Goal: Transaction & Acquisition: Purchase product/service

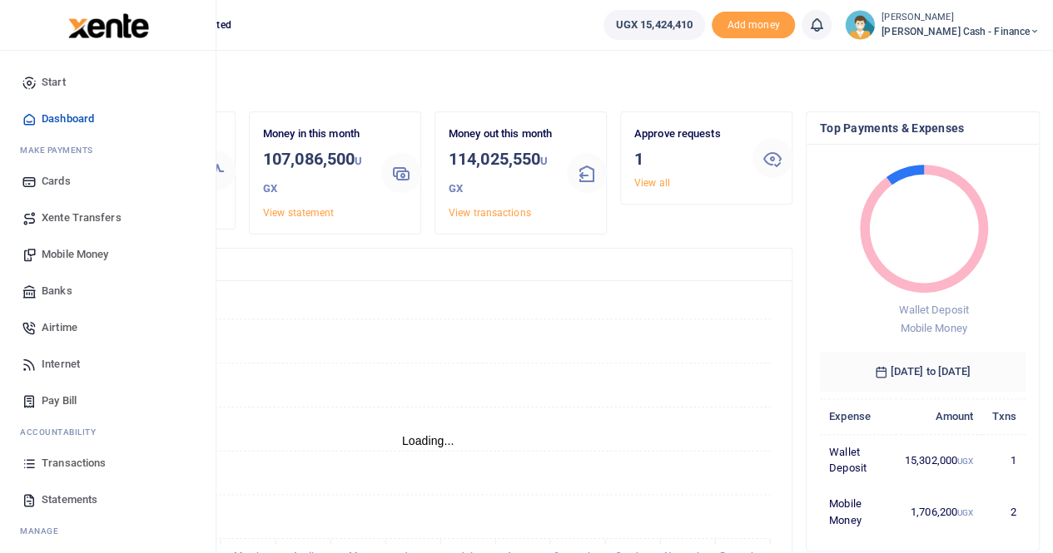
scroll to position [40, 0]
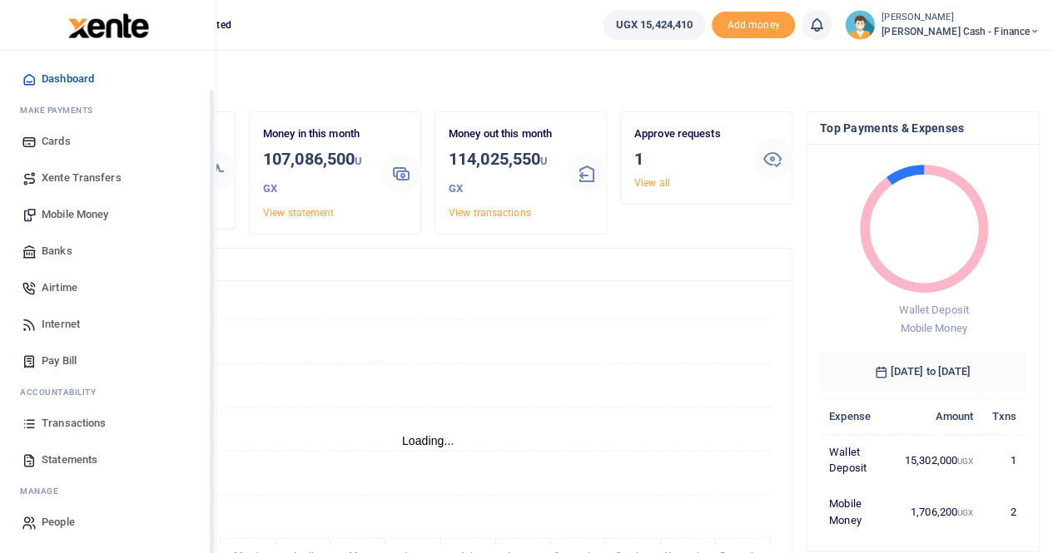
click at [105, 216] on span "Mobile Money" at bounding box center [75, 214] width 67 height 17
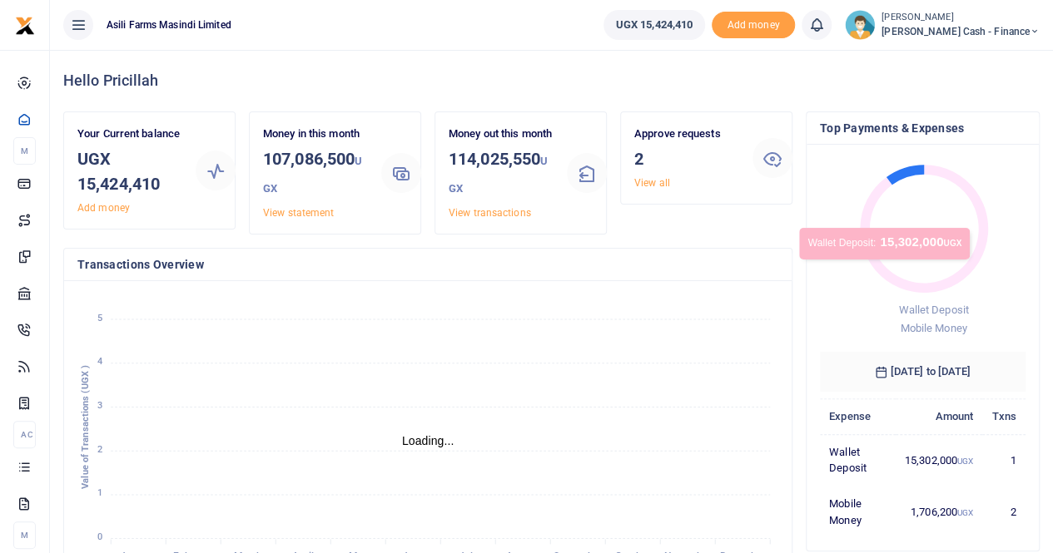
scroll to position [13, 13]
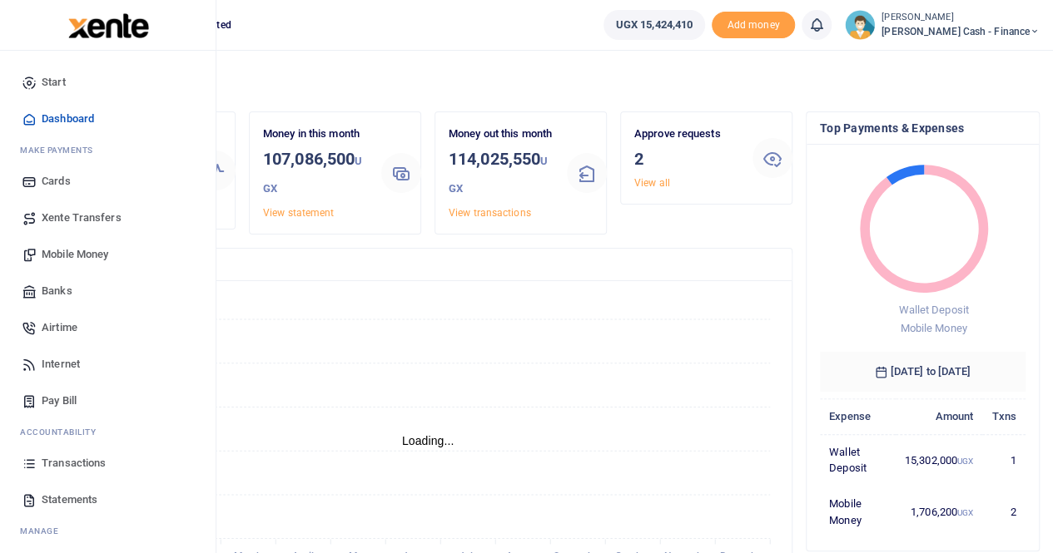
click at [90, 464] on span "Transactions" at bounding box center [74, 463] width 64 height 17
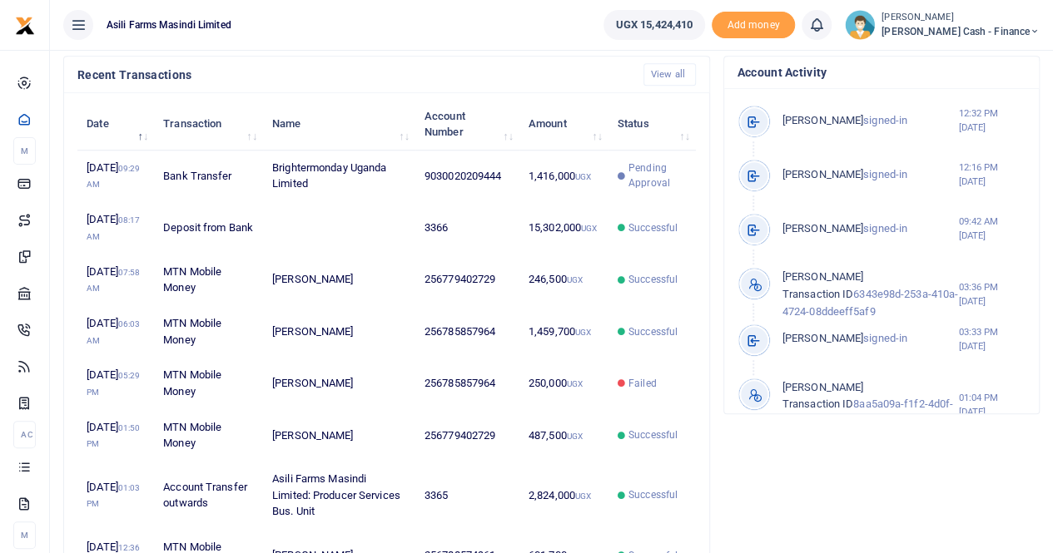
scroll to position [333, 0]
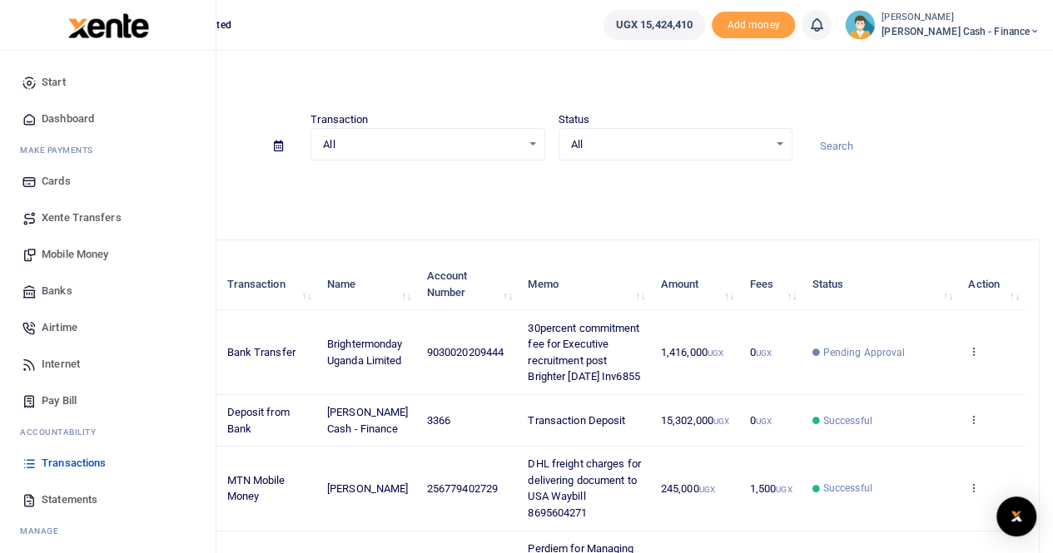
click at [72, 216] on span "Xente Transfers" at bounding box center [82, 218] width 80 height 17
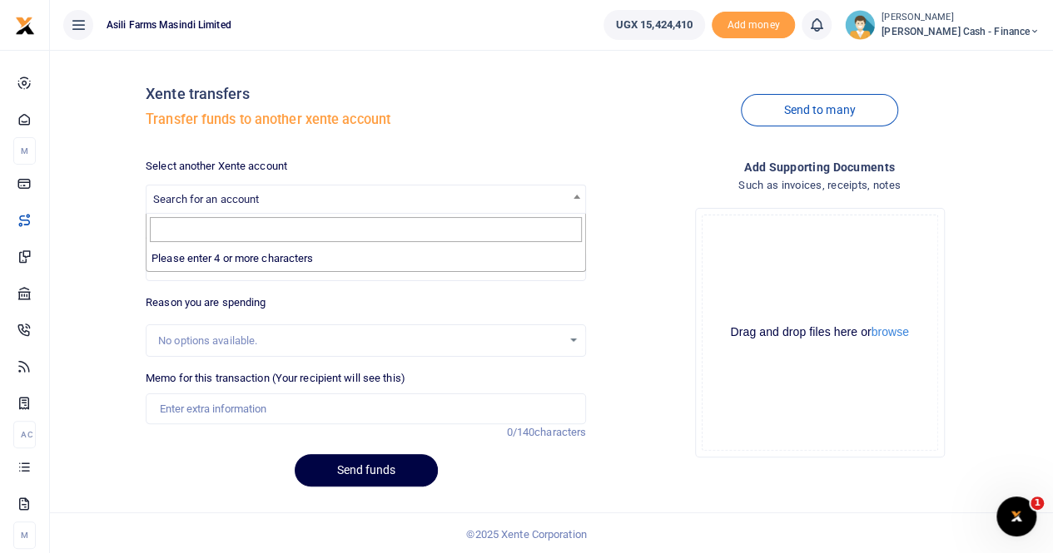
click at [245, 196] on span "Search for an account" at bounding box center [206, 199] width 106 height 12
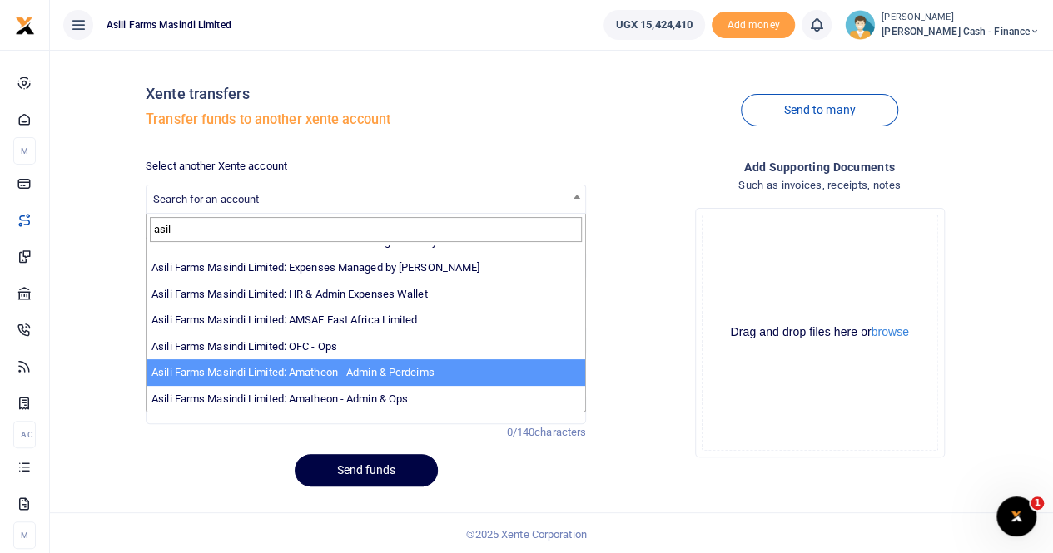
scroll to position [2, 0]
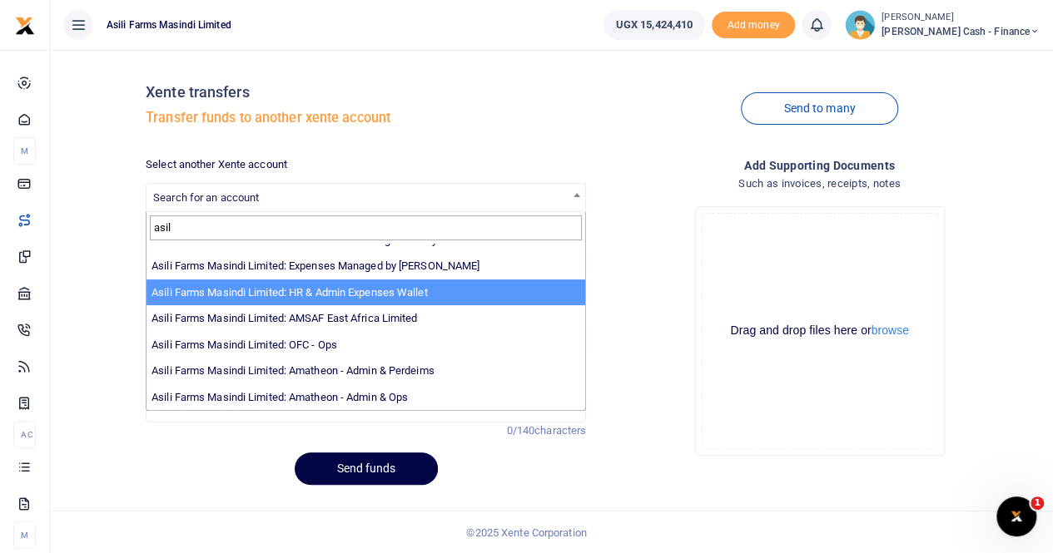
type input "asil"
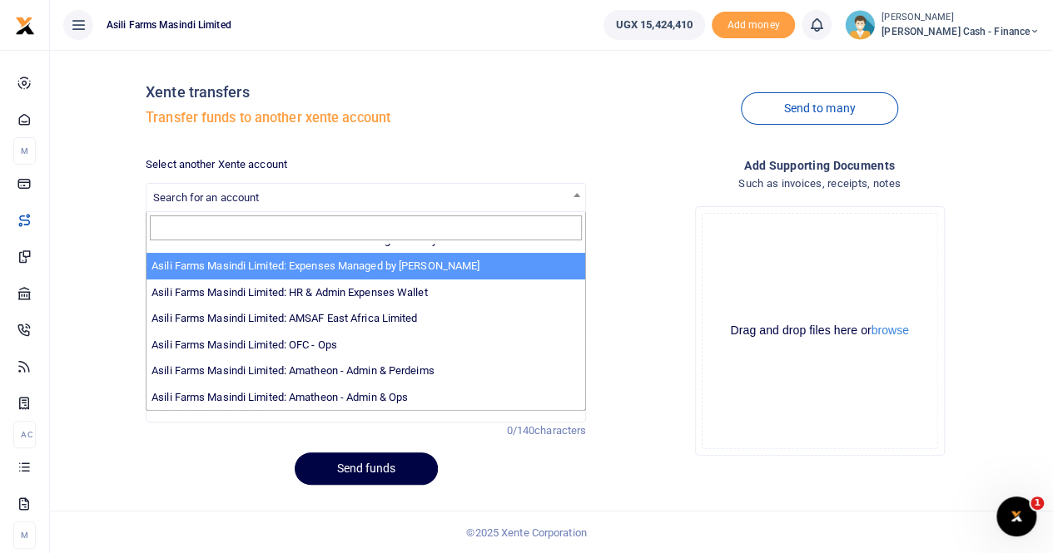
select select "3438"
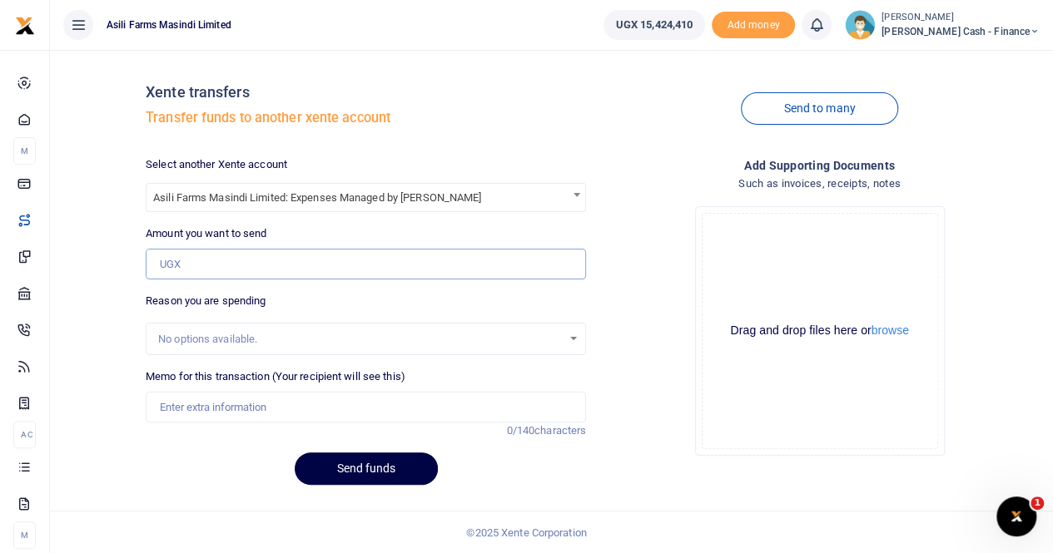
click at [195, 261] on input "Amount you want to send" at bounding box center [366, 265] width 440 height 32
paste input "9,937,000"
type input "9,937,000"
click at [203, 403] on input "Memo for this transaction (Your recipient will see this)" at bounding box center [366, 408] width 440 height 32
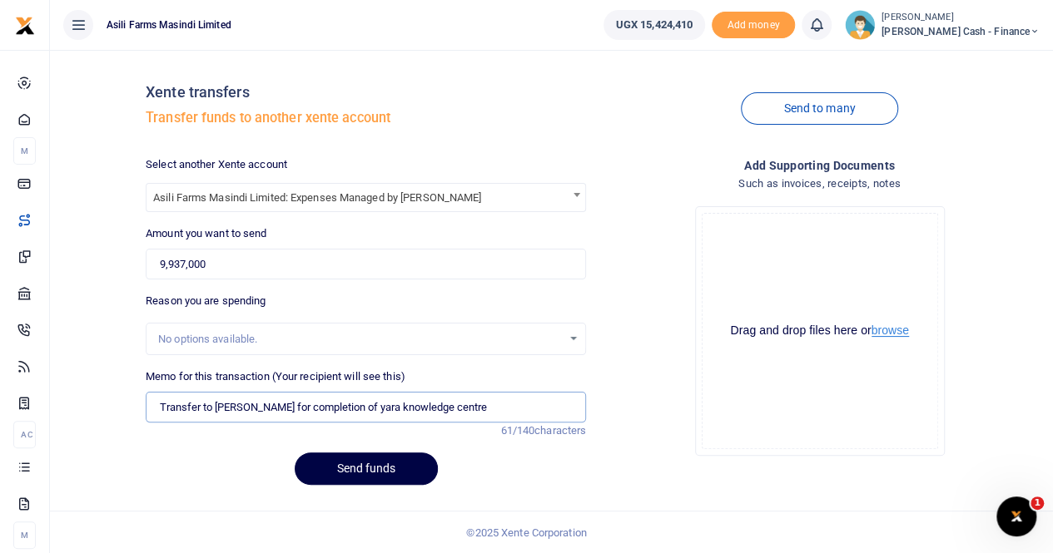
type input "Transfer to Sam ochen for completion of yara knowledge centre"
click at [889, 327] on button "browse" at bounding box center [889, 331] width 37 height 12
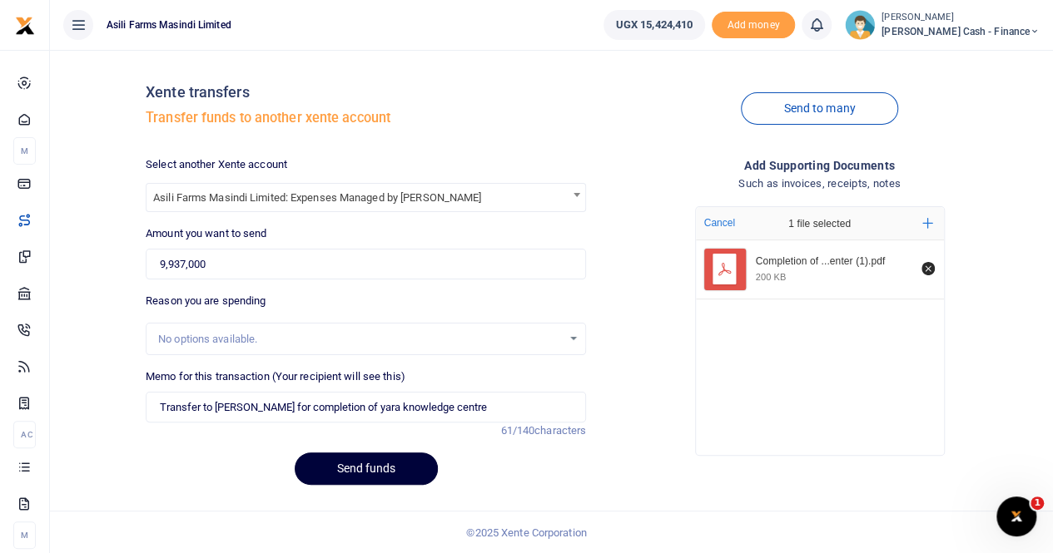
click at [354, 461] on button "Send funds" at bounding box center [366, 469] width 143 height 32
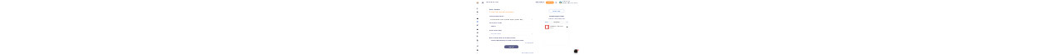
scroll to position [0, 0]
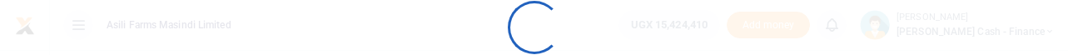
select select
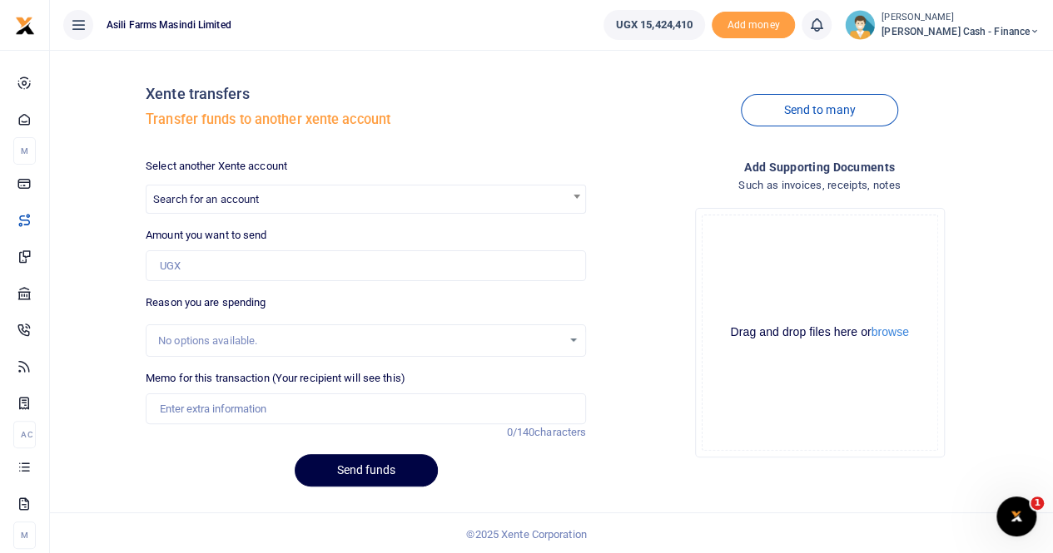
click at [204, 54] on span "Search for an account" at bounding box center [206, 199] width 106 height 12
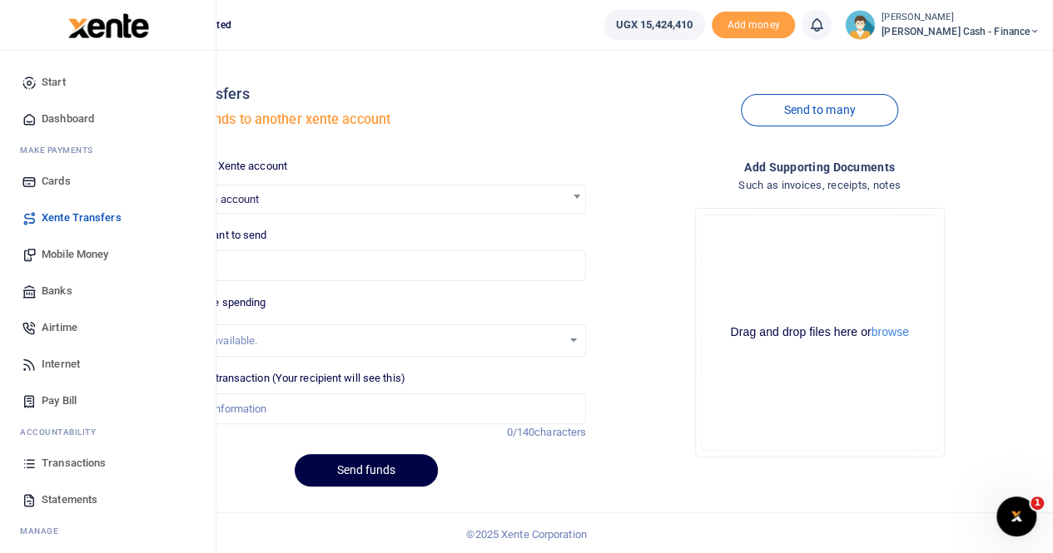
click at [62, 54] on span "Banks" at bounding box center [57, 291] width 31 height 17
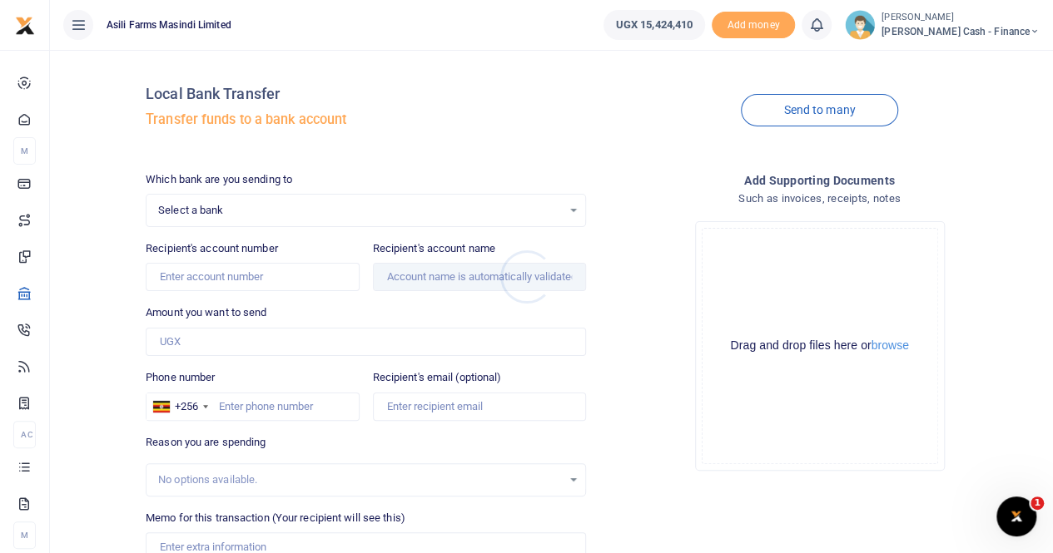
click at [195, 204] on div at bounding box center [526, 276] width 1053 height 553
click at [194, 206] on span "Select a bank" at bounding box center [360, 210] width 404 height 17
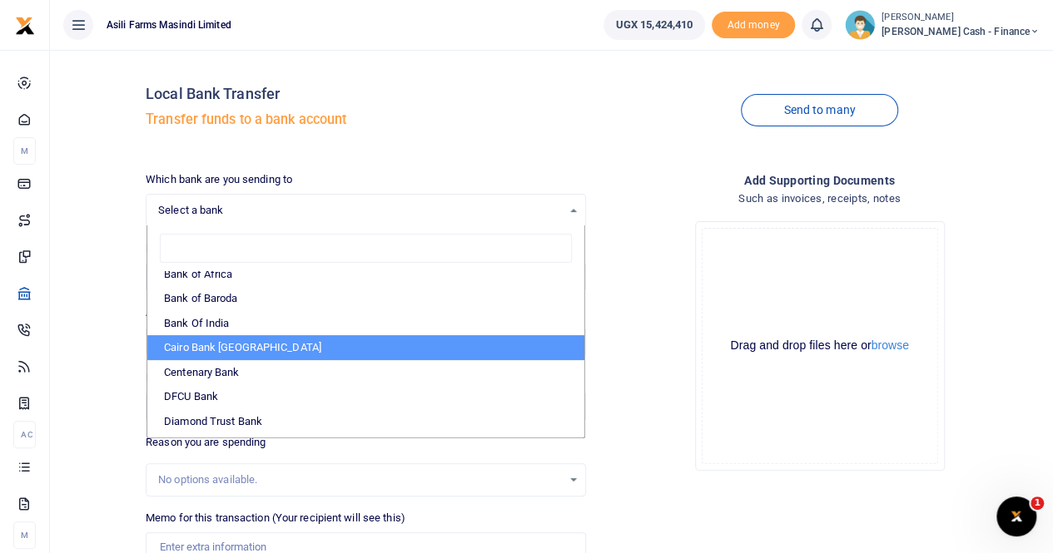
scroll to position [166, 0]
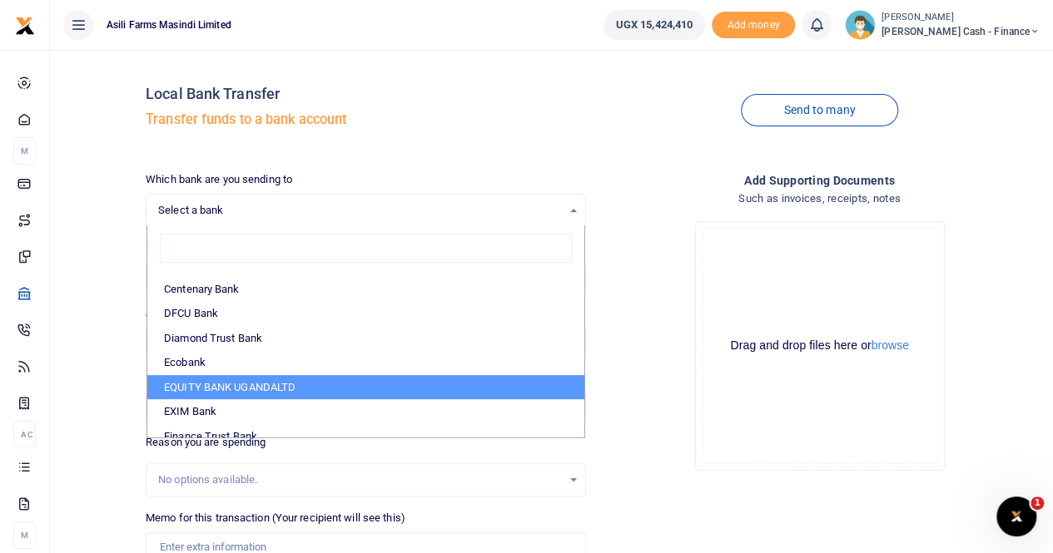
click at [223, 380] on li "EQUITY BANK UGANDALTD" at bounding box center [365, 387] width 437 height 25
select select "EQU"
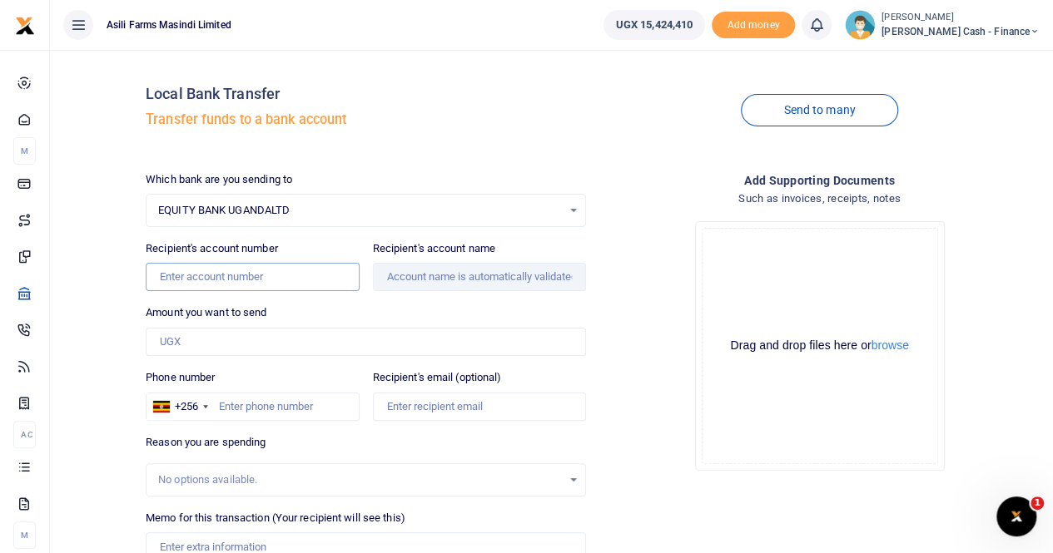
click at [180, 269] on input "Recipient's account number" at bounding box center [252, 277] width 213 height 28
paste input "1001101717085"
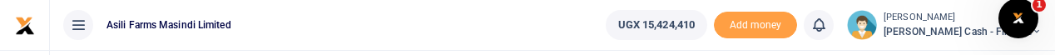
type input "1001101717085"
type input "Aoja Caroline Okiror"
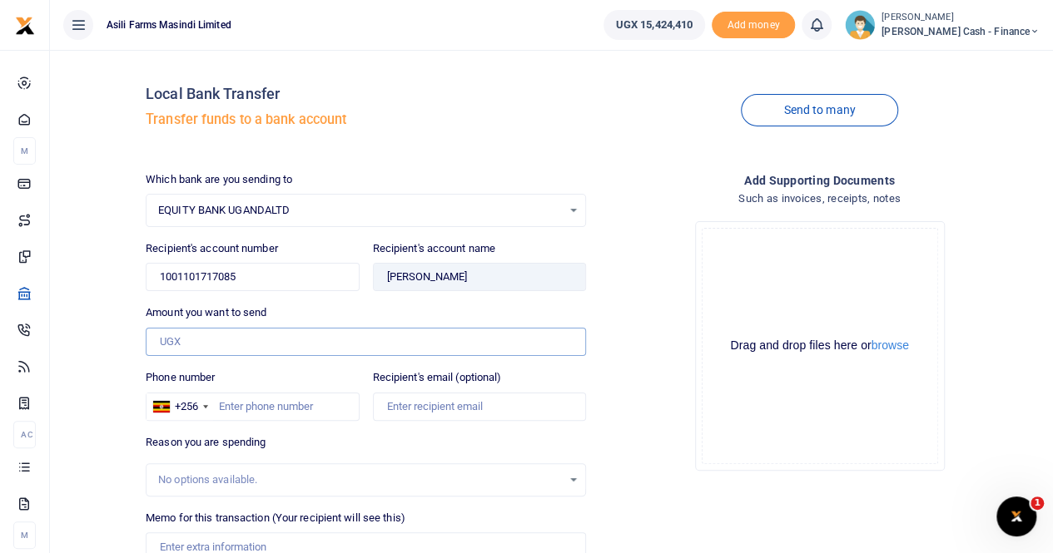
click at [206, 332] on input "Amount you want to send" at bounding box center [366, 342] width 440 height 28
paste input "1 ,125,000"
type input "NaN"
drag, startPoint x: 203, startPoint y: 336, endPoint x: 98, endPoint y: 335, distance: 104.9
click at [99, 338] on div "Local Bank Transfer Transfer funds to a bank account Send to many Which bank ar…" at bounding box center [551, 359] width 989 height 592
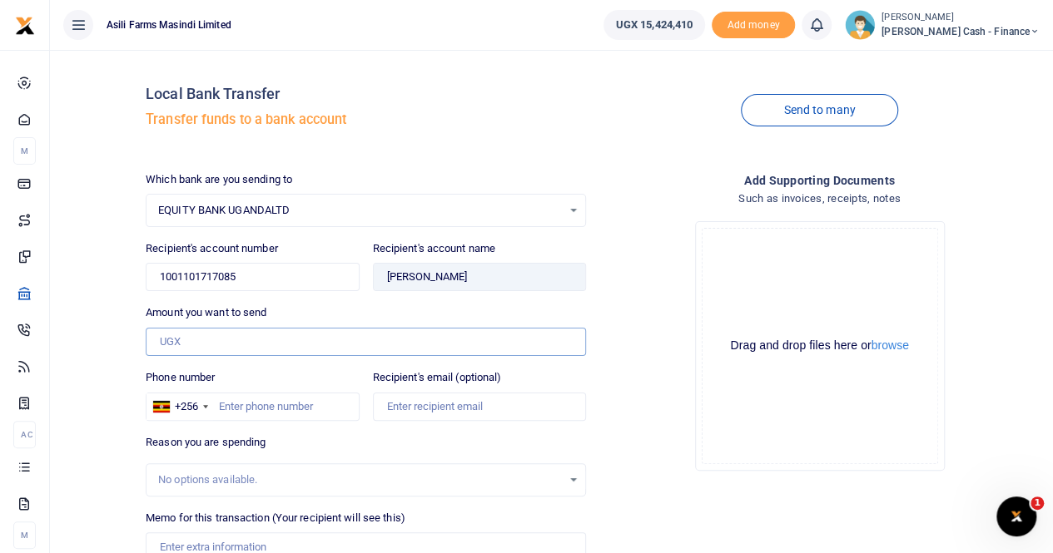
paste input "1 ,125,000"
type input "NaN"
drag, startPoint x: 202, startPoint y: 335, endPoint x: 121, endPoint y: 346, distance: 82.3
click at [121, 346] on div "Local Bank Transfer Transfer funds to a bank account Send to many Which bank ar…" at bounding box center [551, 359] width 989 height 592
paste input "1 ,125,000"
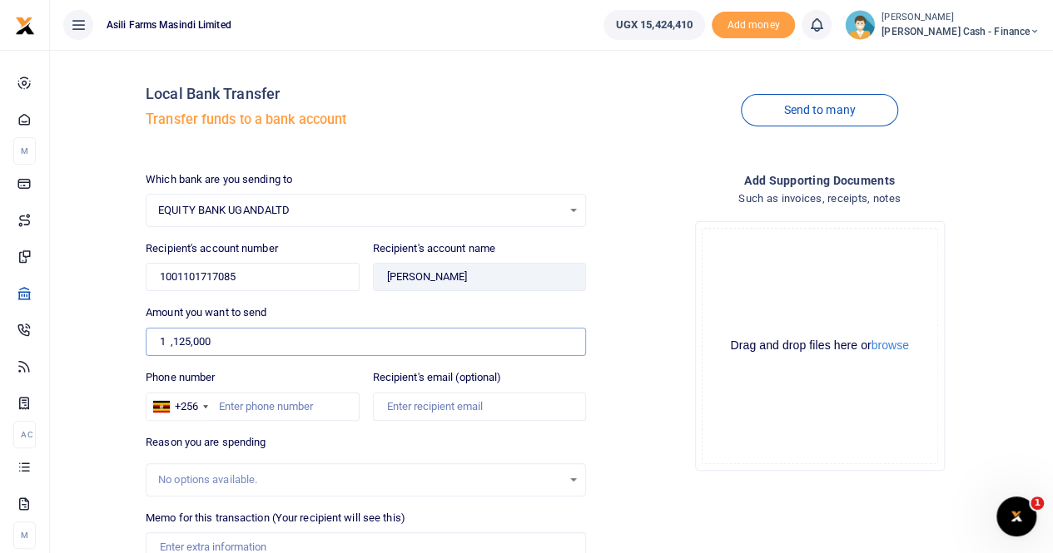
type input "NaN"
drag, startPoint x: 213, startPoint y: 335, endPoint x: 73, endPoint y: 354, distance: 141.0
click at [73, 354] on div "Local Bank Transfer Transfer funds to a bank account Send to many Which bank ar…" at bounding box center [551, 359] width 989 height 592
click at [173, 344] on input "Amount you want to send" at bounding box center [366, 342] width 440 height 28
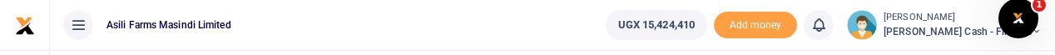
type input "1,125,000"
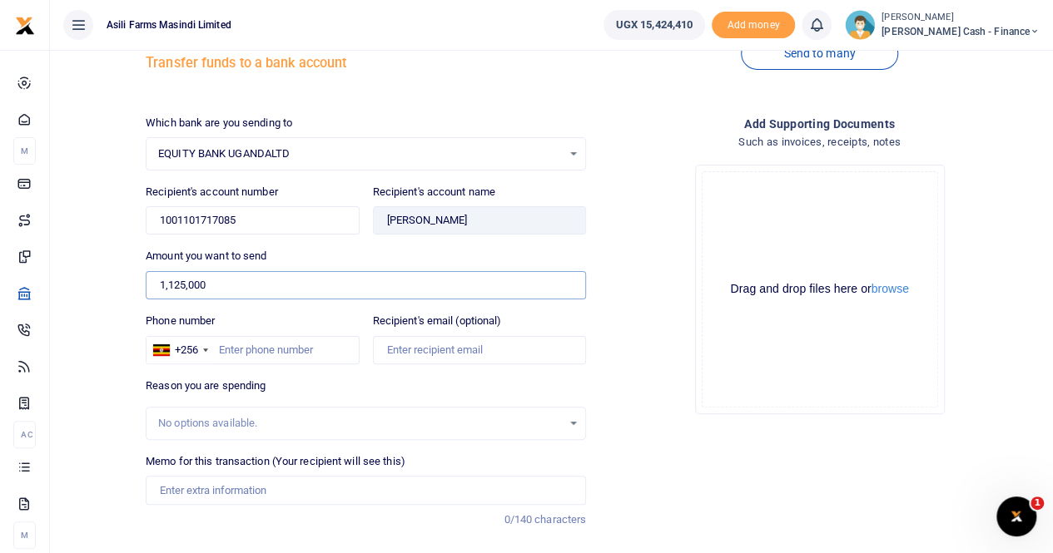
scroll to position [154, 0]
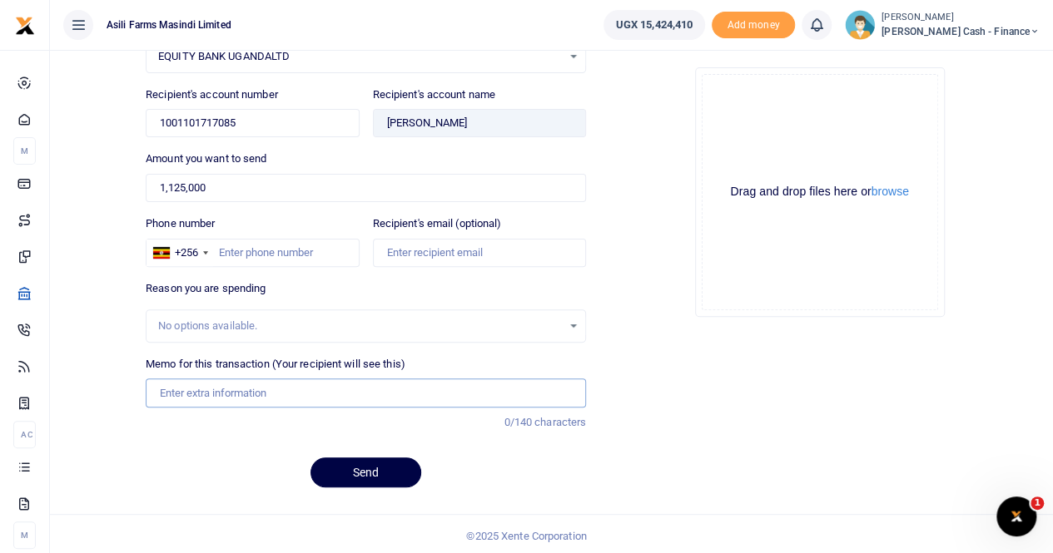
click at [188, 384] on input "Memo for this transaction (Your recipient will see this)" at bounding box center [366, 393] width 440 height 28
paste input "Perdiem and accomodation while in Kigumba office location"
click at [291, 389] on input "Perdiem and accomodation while in Kigumba office location" at bounding box center [366, 393] width 440 height 28
click at [908, 189] on button "browse" at bounding box center [889, 192] width 37 height 12
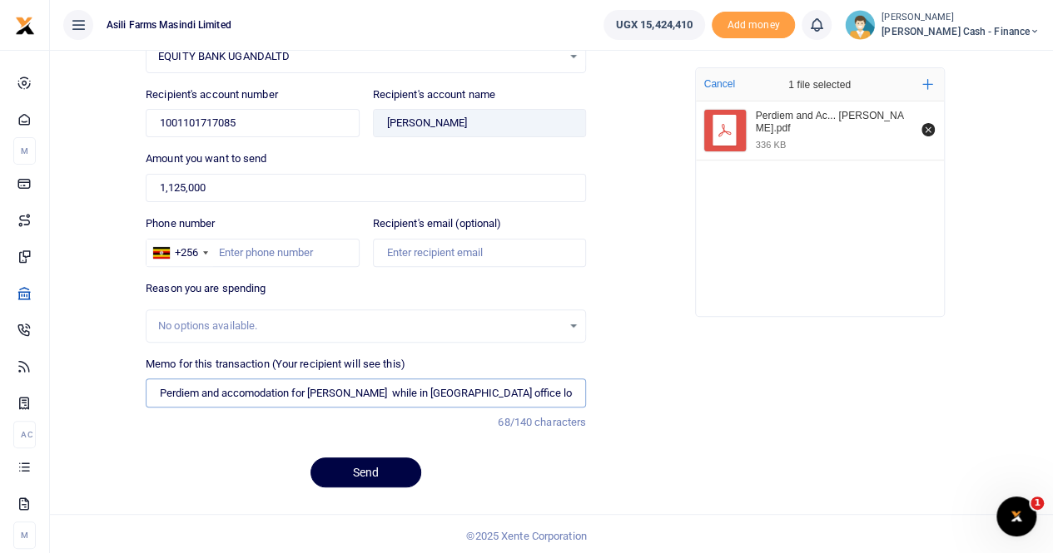
click at [154, 392] on input "Perdiem and accomodation for Carol while in Kigumba office location" at bounding box center [366, 393] width 440 height 28
type input "Payment for Perdiem and accomodation for Carol while in Kigumba office location"
click at [325, 473] on button "Send" at bounding box center [365, 473] width 111 height 30
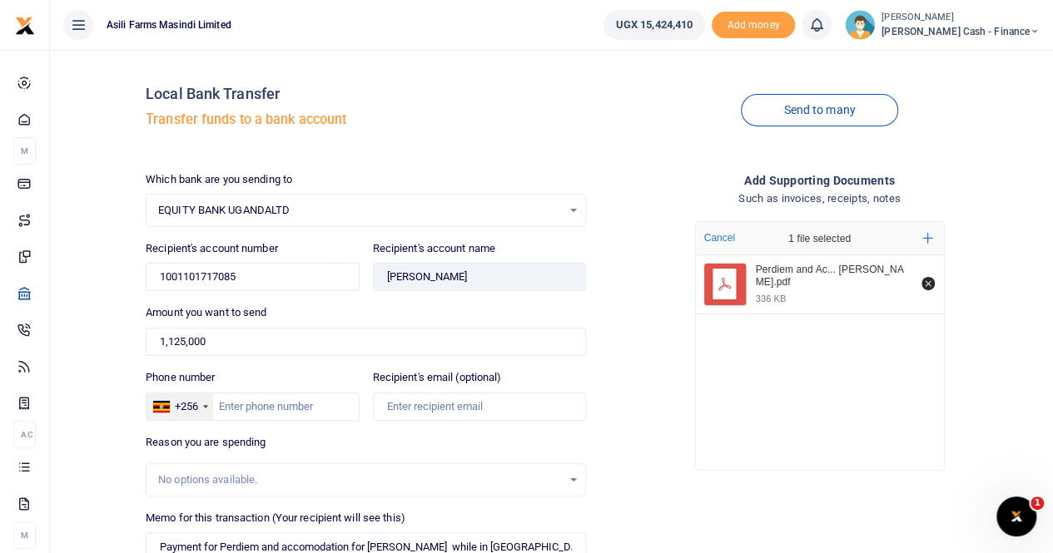
click at [212, 410] on div "+256" at bounding box center [179, 407] width 67 height 27
click at [220, 405] on input "Phone number" at bounding box center [252, 407] width 213 height 28
type input "759515822"
click at [416, 406] on input "Recipient's email (optional)" at bounding box center [479, 407] width 213 height 28
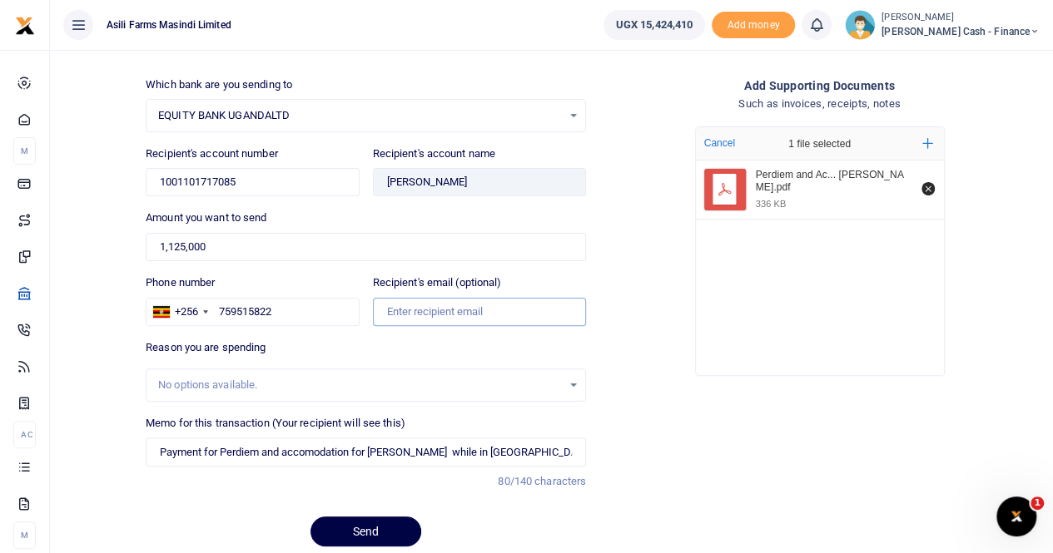
scroll to position [154, 0]
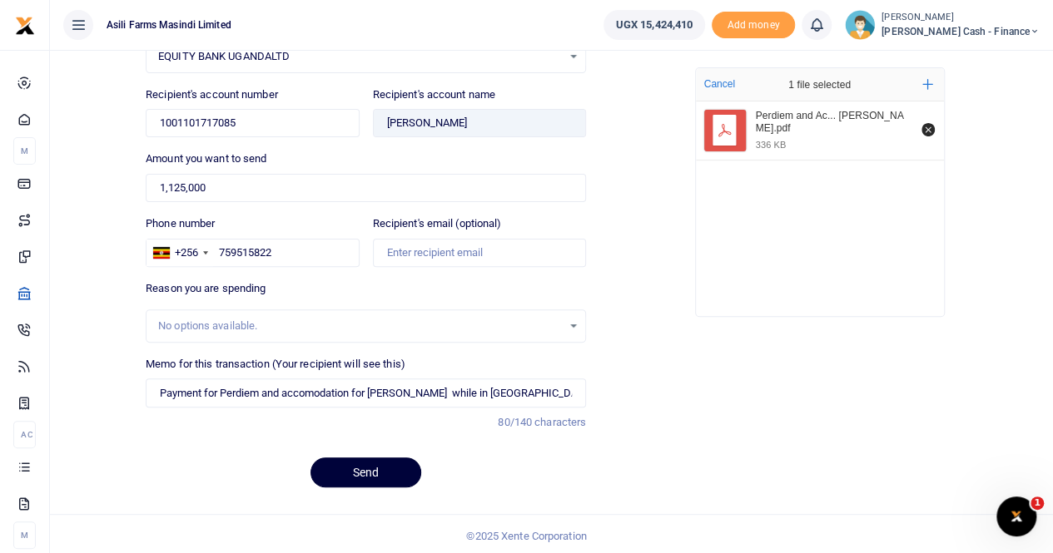
click at [358, 463] on button "Send" at bounding box center [365, 473] width 111 height 30
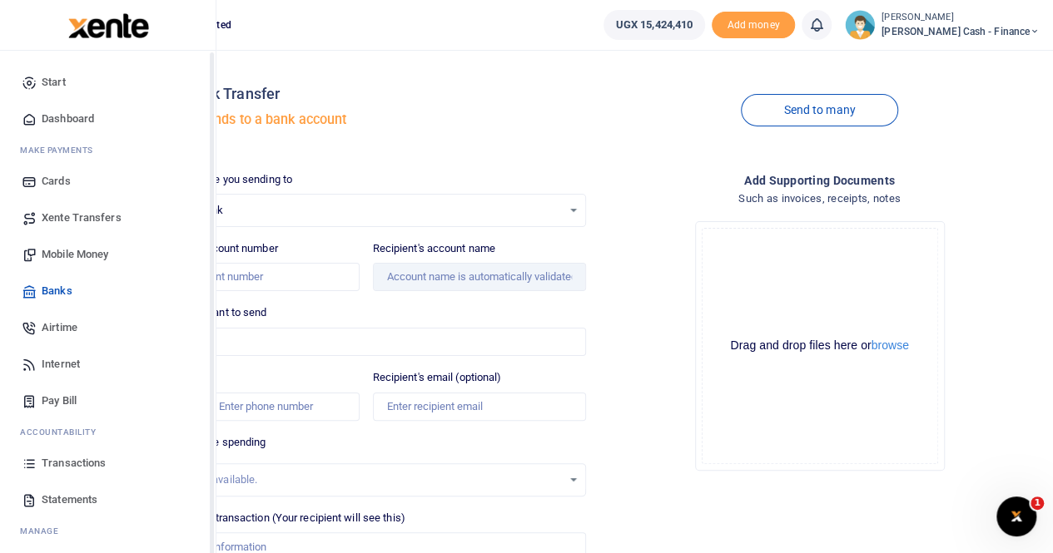
click at [80, 252] on span "Mobile Money" at bounding box center [75, 254] width 67 height 17
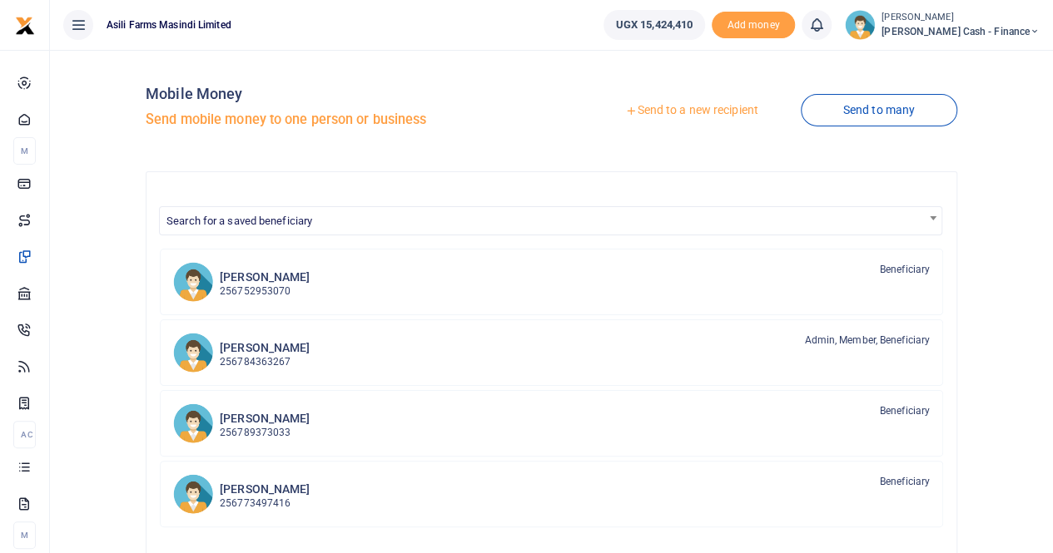
click at [680, 110] on link "Send to a new recipient" at bounding box center [690, 111] width 217 height 30
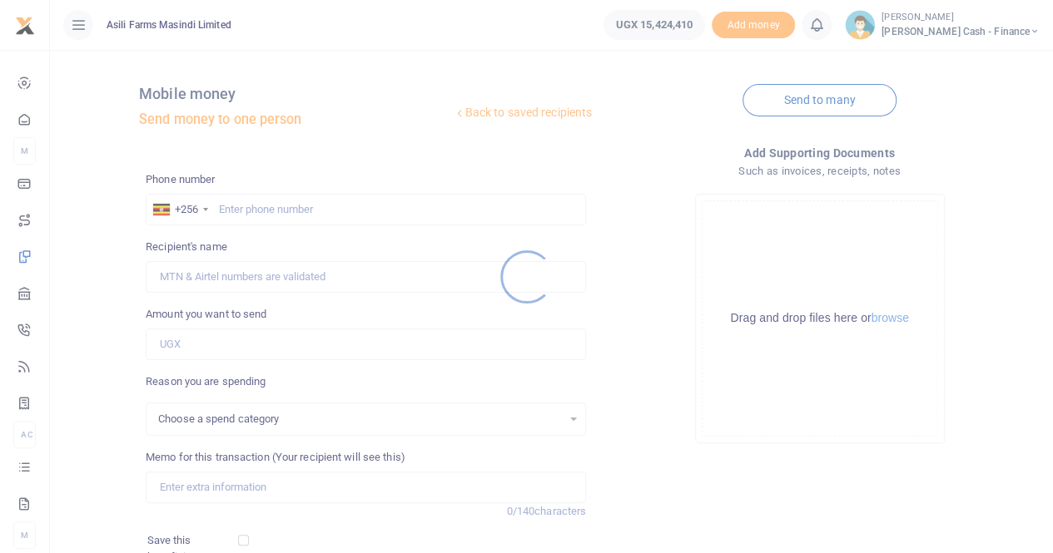
select select
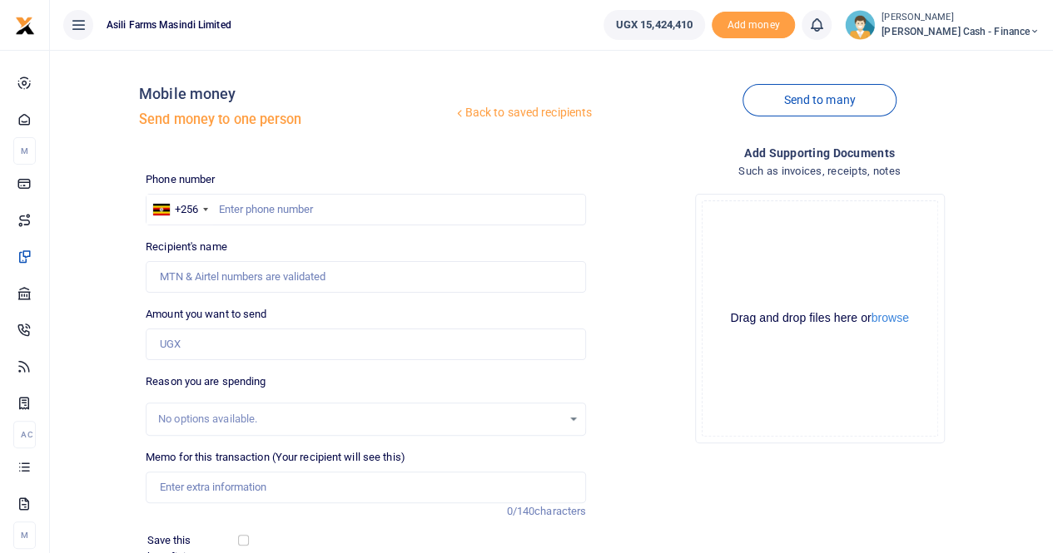
click at [241, 205] on div at bounding box center [526, 276] width 1053 height 553
click at [232, 201] on input "text" at bounding box center [366, 210] width 440 height 32
paste input "0782730373"
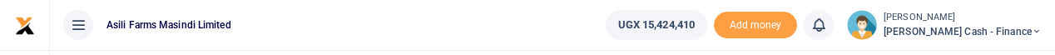
type input "0782730373"
type input "[PERSON_NAME]"
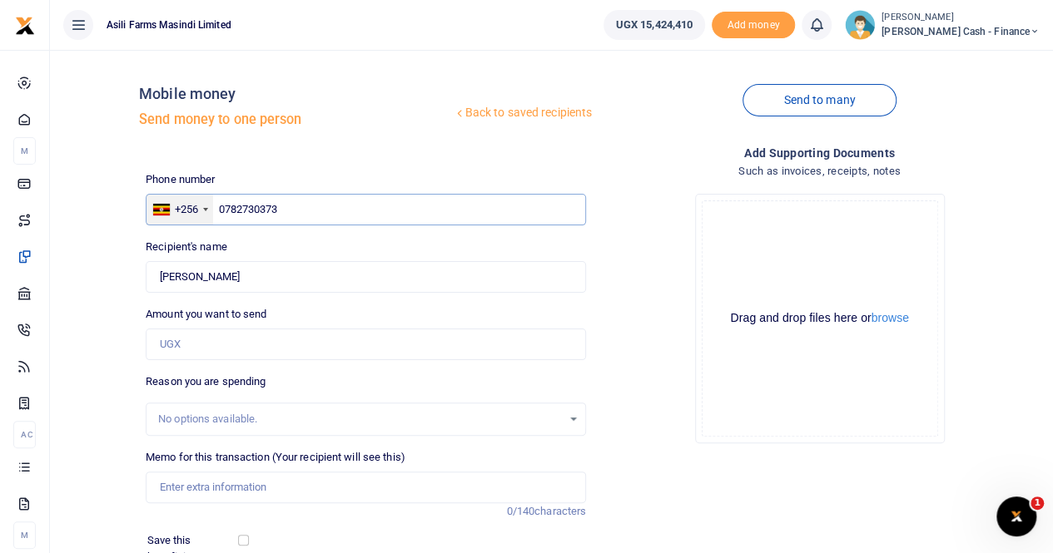
drag, startPoint x: 292, startPoint y: 209, endPoint x: 178, endPoint y: 219, distance: 114.4
click at [178, 219] on div "+256 [GEOGRAPHIC_DATA] [PHONE_NUMBER]" at bounding box center [366, 210] width 440 height 32
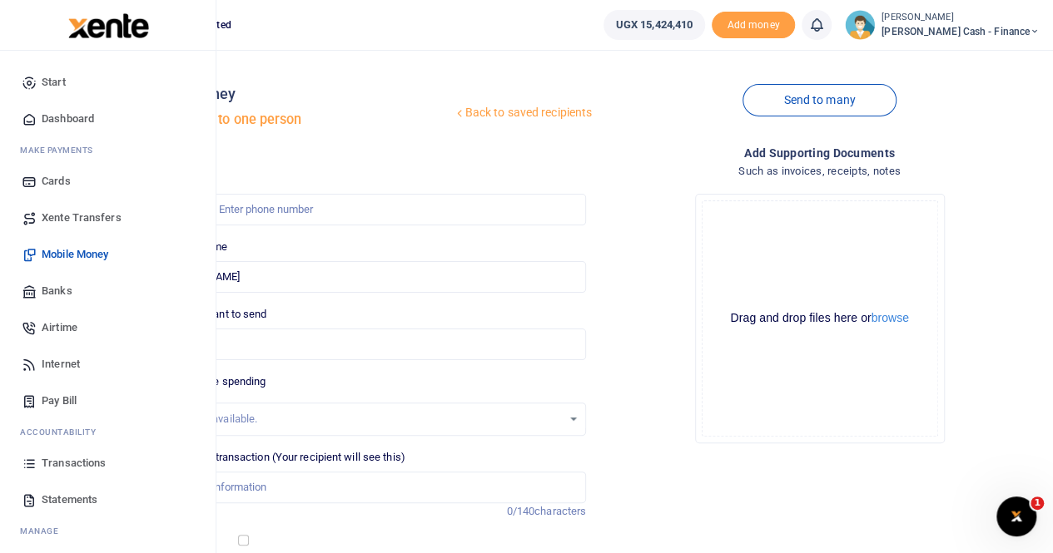
click at [67, 459] on span "Transactions" at bounding box center [74, 463] width 64 height 17
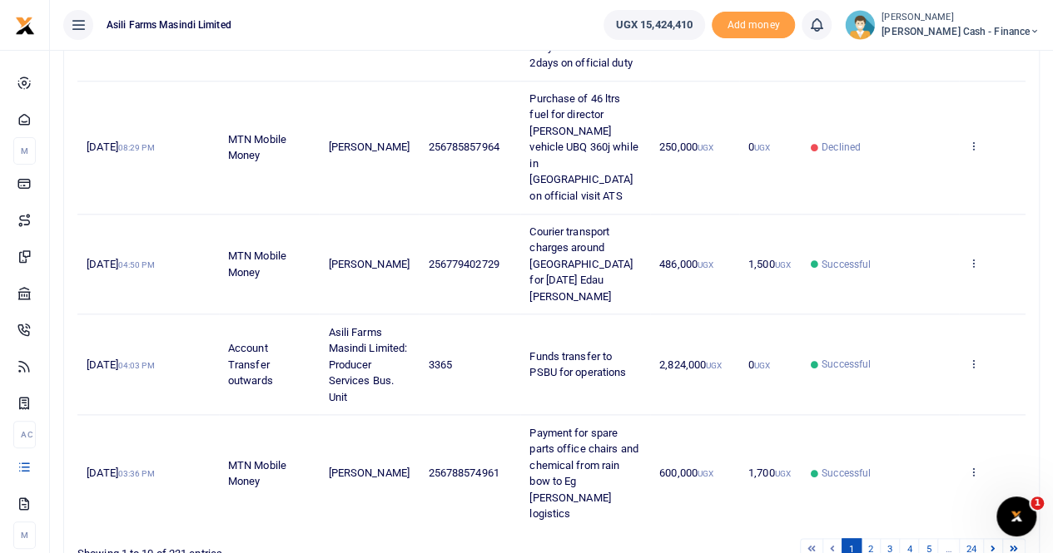
scroll to position [824, 0]
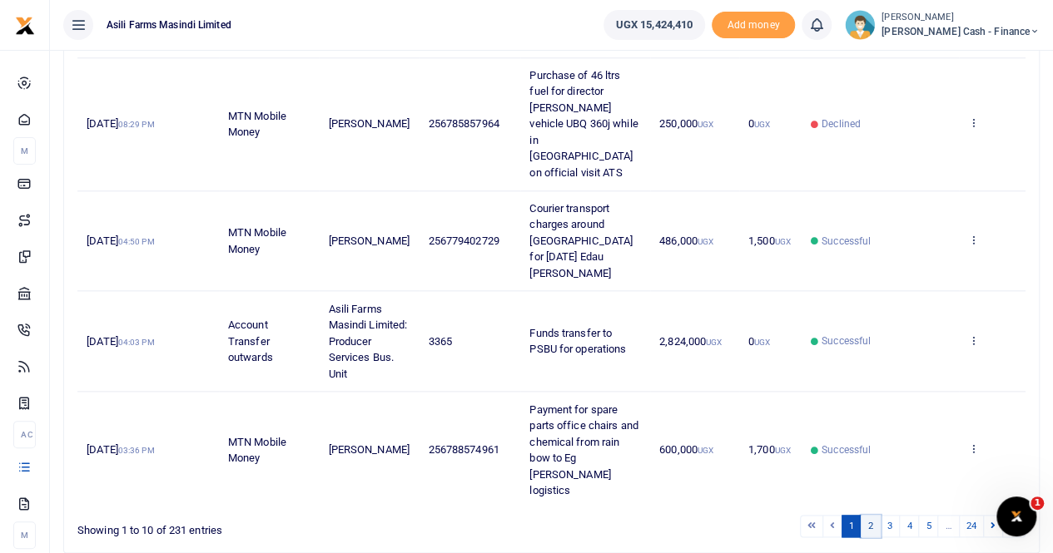
click at [872, 515] on link "2" at bounding box center [870, 526] width 20 height 22
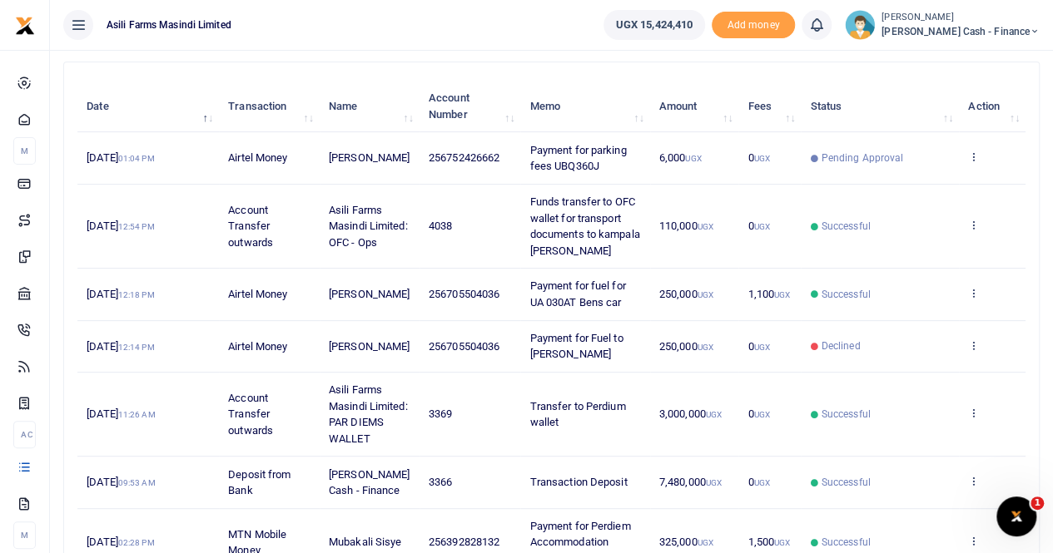
scroll to position [0, 0]
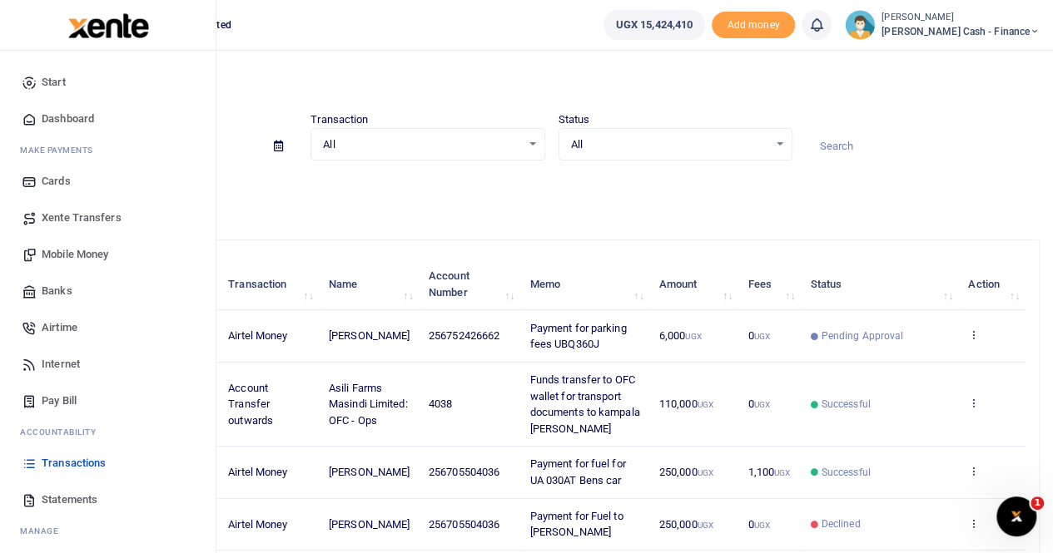
click at [73, 255] on span "Mobile Money" at bounding box center [75, 254] width 67 height 17
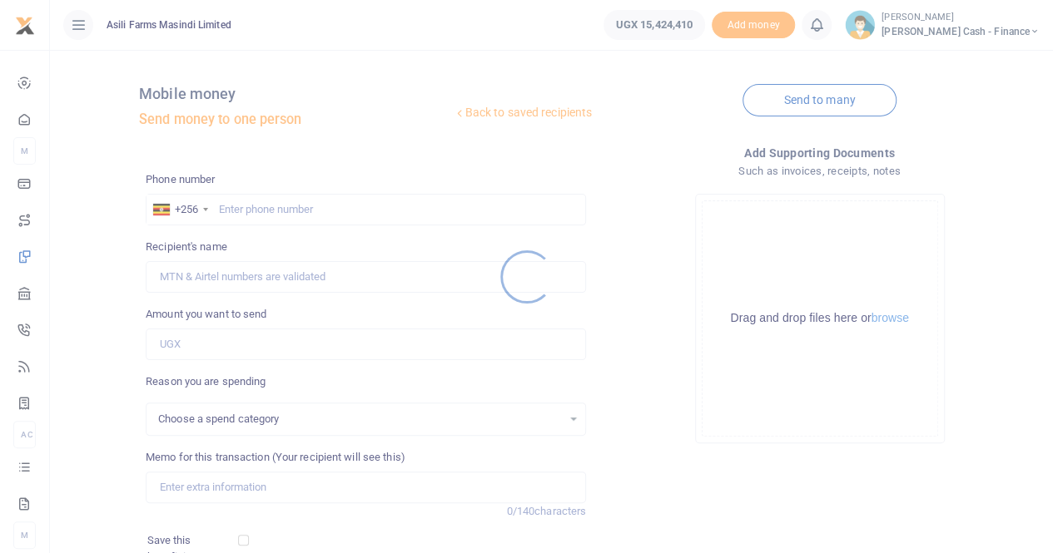
select select
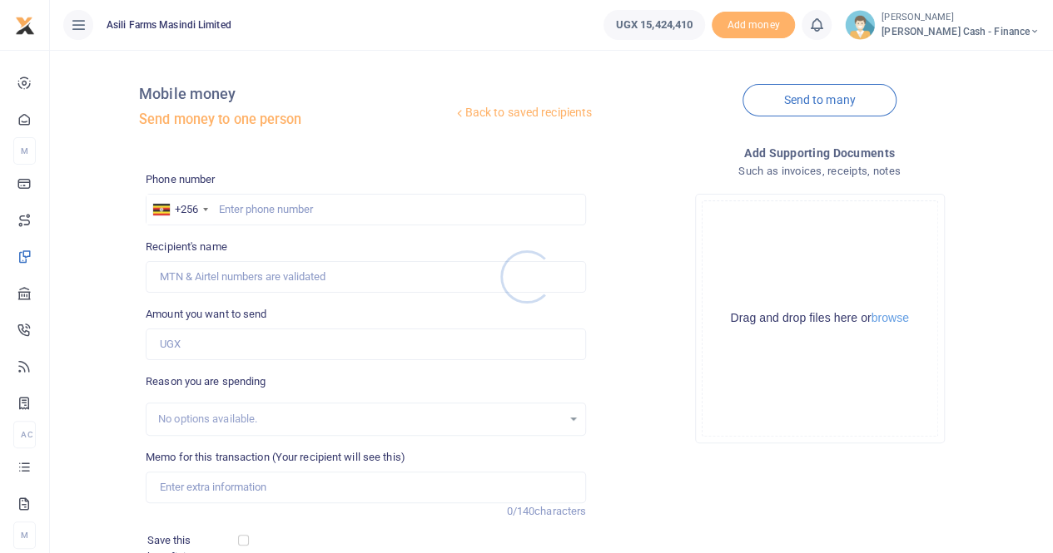
click at [250, 206] on div at bounding box center [526, 276] width 1053 height 553
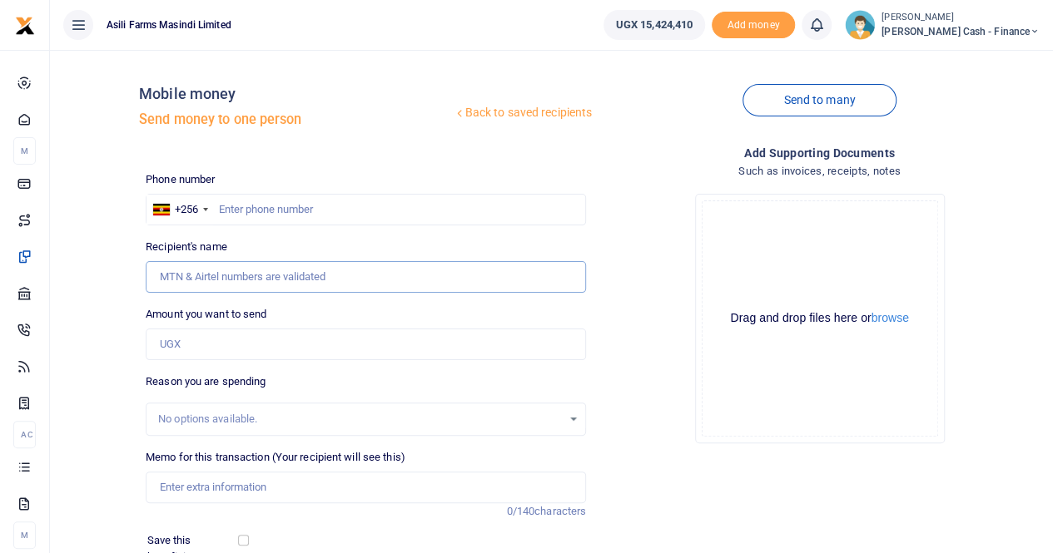
click at [184, 265] on input "Recipient's name" at bounding box center [366, 277] width 440 height 32
click at [191, 345] on input "Amount you want to send" at bounding box center [366, 345] width 440 height 32
paste input "455000"
type input "455,000"
click at [194, 486] on input "Memo for this transaction (Your recipient will see this)" at bounding box center [366, 488] width 440 height 32
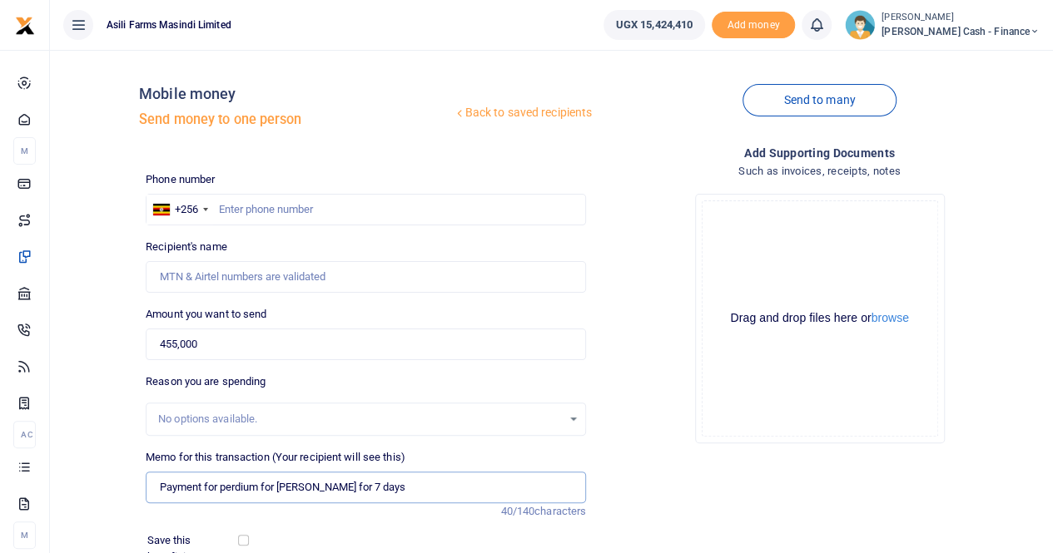
type input "Payment for perdium for Eddy for 7 days"
click at [231, 203] on input "text" at bounding box center [366, 210] width 440 height 32
paste input "778 760475"
click at [238, 212] on input "778 760475" at bounding box center [366, 210] width 440 height 32
click at [241, 208] on input "778 760475" at bounding box center [366, 210] width 440 height 32
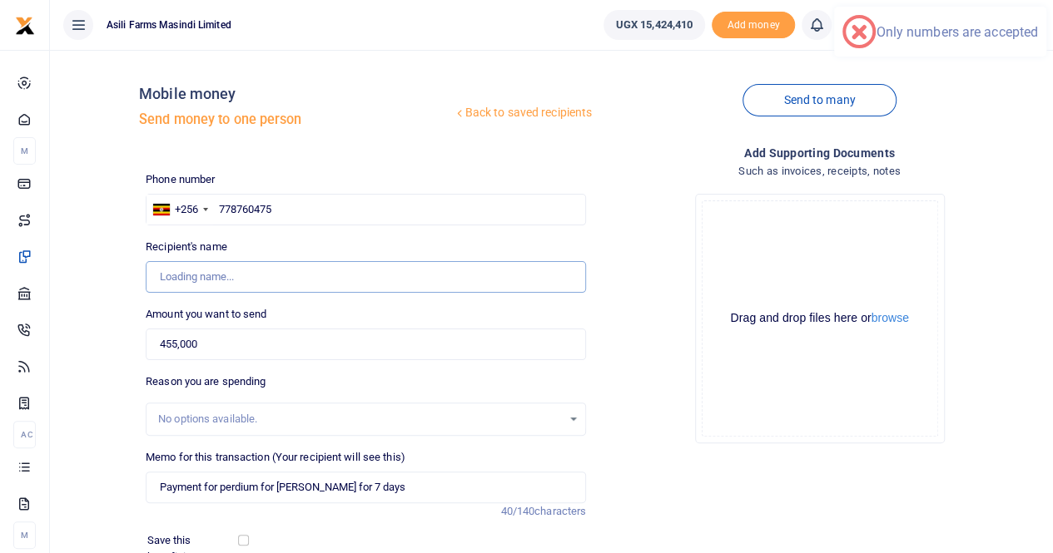
click at [204, 275] on input "Recipient's name" at bounding box center [366, 277] width 440 height 32
click at [307, 274] on input "Recipient's name" at bounding box center [366, 277] width 440 height 32
click at [354, 216] on input "778760475" at bounding box center [366, 210] width 440 height 32
click at [311, 279] on input "Recipient's name" at bounding box center [366, 277] width 440 height 32
click at [326, 273] on input "Recipient's name" at bounding box center [366, 277] width 440 height 32
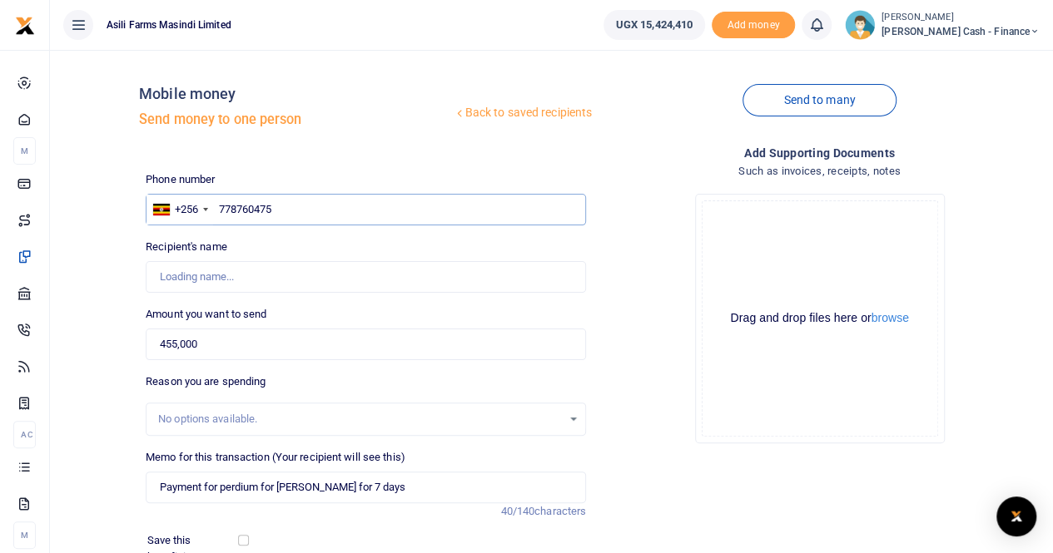
click at [329, 217] on input "778760475" at bounding box center [366, 210] width 440 height 32
click at [255, 275] on input "Recipient's name" at bounding box center [366, 277] width 440 height 32
click at [296, 217] on input "778760475" at bounding box center [366, 210] width 440 height 32
click at [311, 212] on input "778760475" at bounding box center [366, 210] width 440 height 32
click at [890, 320] on button "browse" at bounding box center [889, 318] width 37 height 12
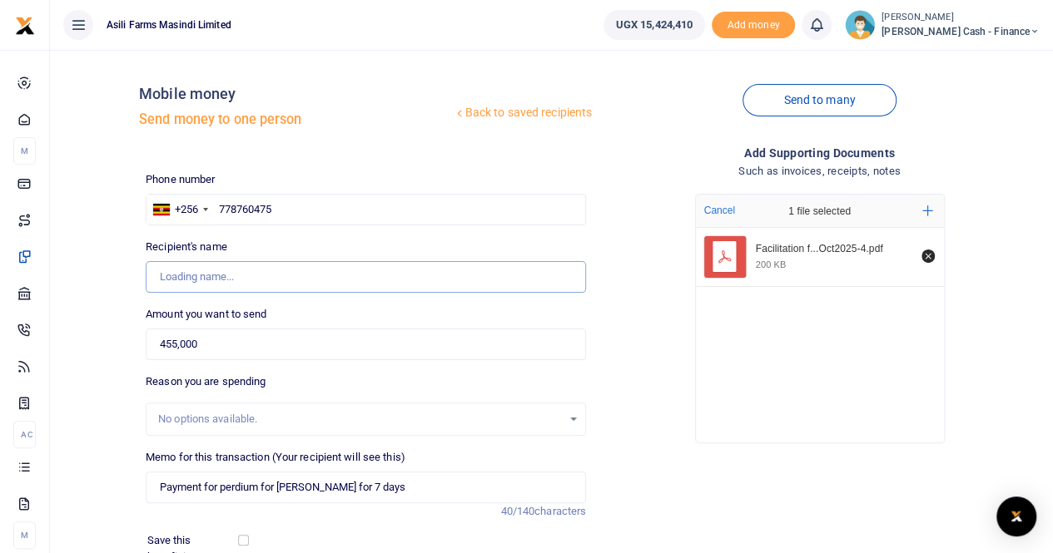
click at [266, 269] on input "Recipient's name" at bounding box center [366, 277] width 440 height 32
click at [312, 270] on input "Recipient's name" at bounding box center [366, 277] width 440 height 32
drag, startPoint x: 312, startPoint y: 270, endPoint x: 291, endPoint y: 234, distance: 42.1
click at [310, 267] on input "Recipient's name" at bounding box center [366, 277] width 440 height 32
click at [300, 213] on input "778760475" at bounding box center [366, 210] width 440 height 32
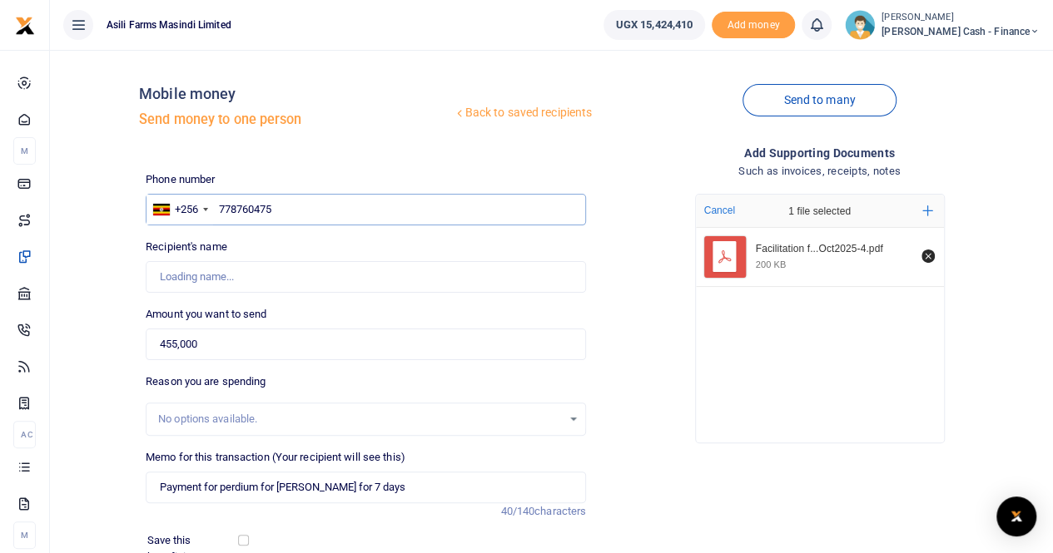
click at [308, 206] on input "778760475" at bounding box center [366, 210] width 440 height 32
click at [241, 272] on input "Recipient's name" at bounding box center [366, 277] width 440 height 32
click at [277, 213] on input "778760475" at bounding box center [366, 210] width 440 height 32
click at [211, 211] on div "+256" at bounding box center [179, 210] width 67 height 30
click at [220, 208] on input "778760475" at bounding box center [366, 210] width 440 height 32
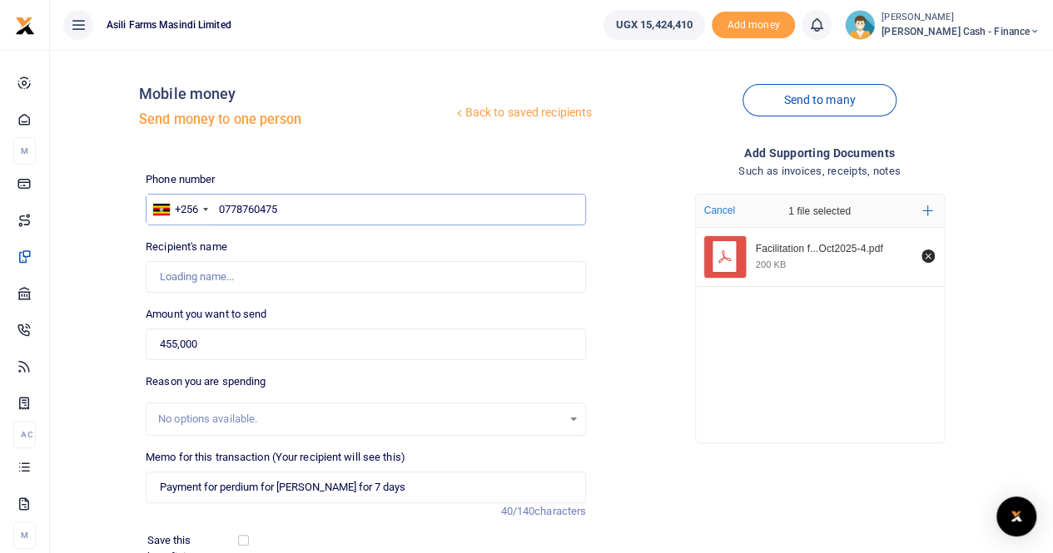
click at [301, 207] on input "0778760475" at bounding box center [366, 210] width 440 height 32
click at [301, 209] on input "0778760475" at bounding box center [366, 210] width 440 height 32
click at [305, 205] on input "0778760475" at bounding box center [366, 210] width 440 height 32
type input "0778760475"
click at [201, 198] on div "+256" at bounding box center [179, 210] width 67 height 30
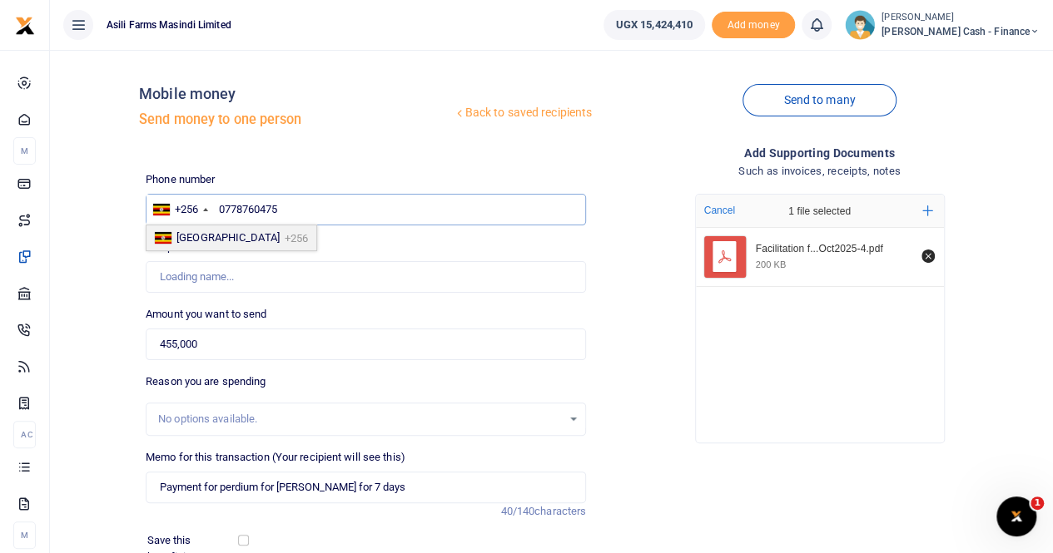
click at [289, 202] on input "0778760475" at bounding box center [366, 210] width 440 height 32
click at [323, 207] on input "0778760475" at bounding box center [366, 210] width 440 height 32
click at [269, 261] on input "Recipient's name" at bounding box center [366, 277] width 440 height 32
click at [364, 272] on input "Recipient's name" at bounding box center [366, 277] width 440 height 32
click at [363, 202] on input "0778760475" at bounding box center [366, 210] width 440 height 32
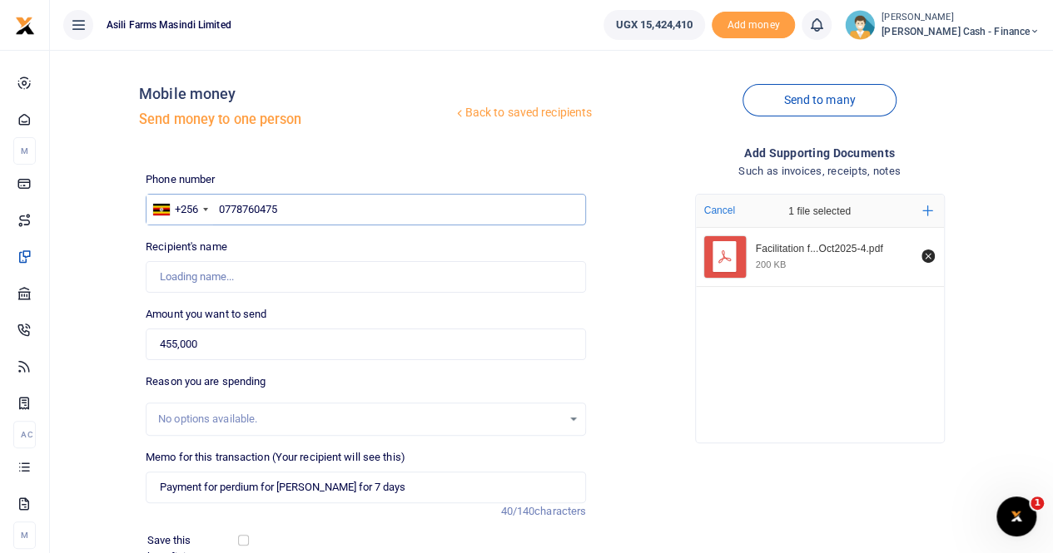
click at [376, 207] on input "0778760475" at bounding box center [366, 210] width 440 height 32
type input "[PERSON_NAME]"
click at [269, 280] on input "Found" at bounding box center [366, 277] width 440 height 32
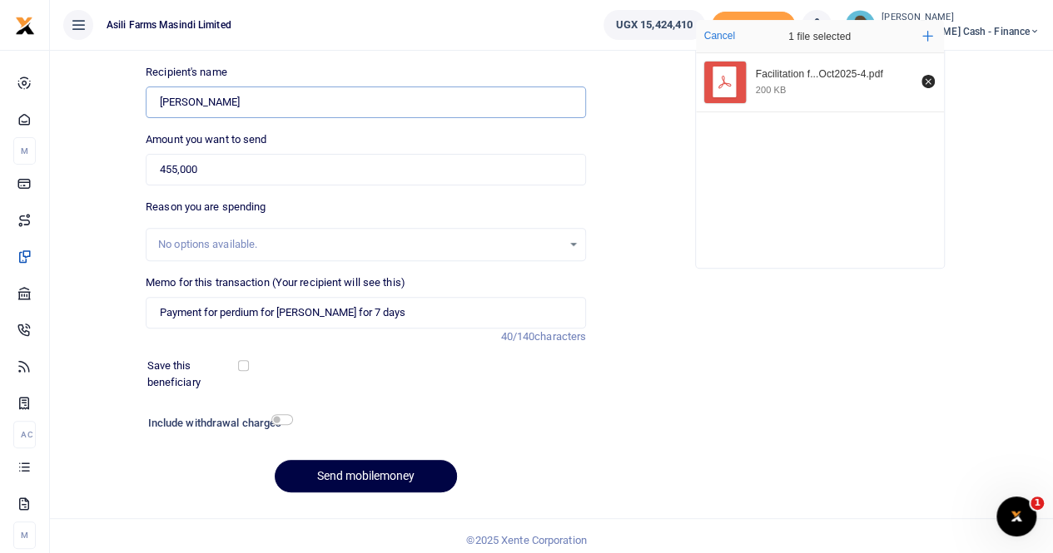
scroll to position [181, 0]
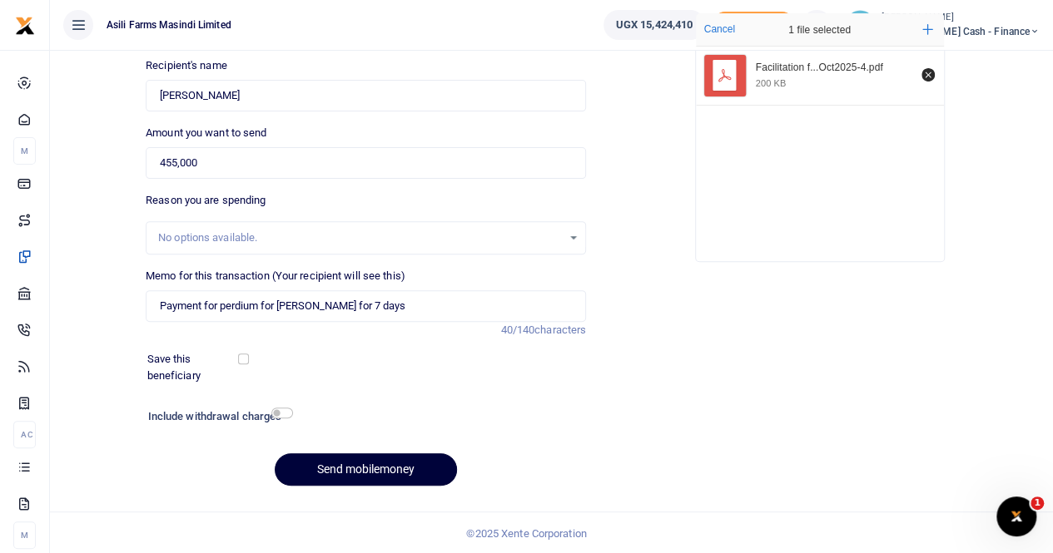
click at [343, 464] on button "Send mobilemoney" at bounding box center [366, 470] width 182 height 32
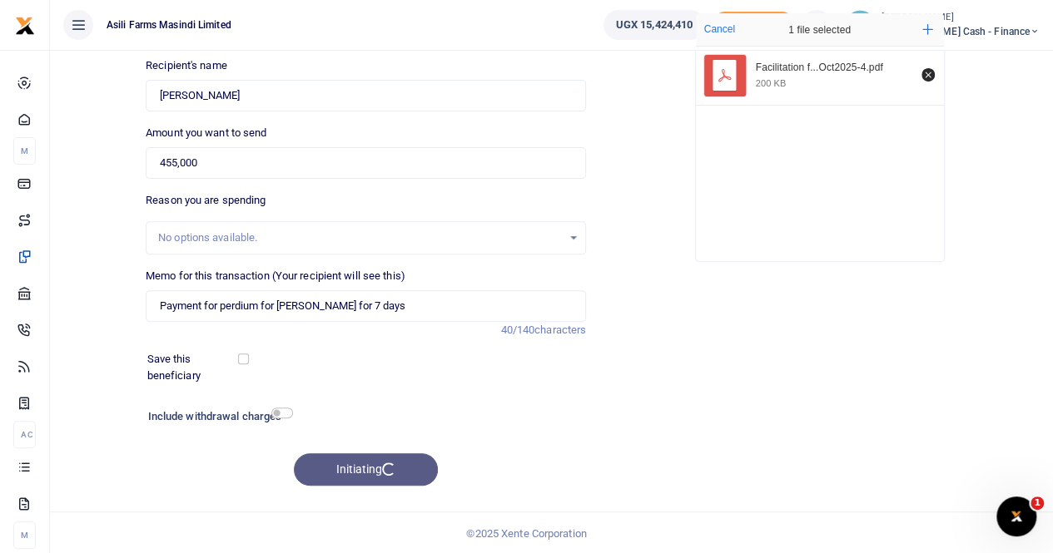
click at [333, 464] on div "Initiating" at bounding box center [366, 470] width 440 height 32
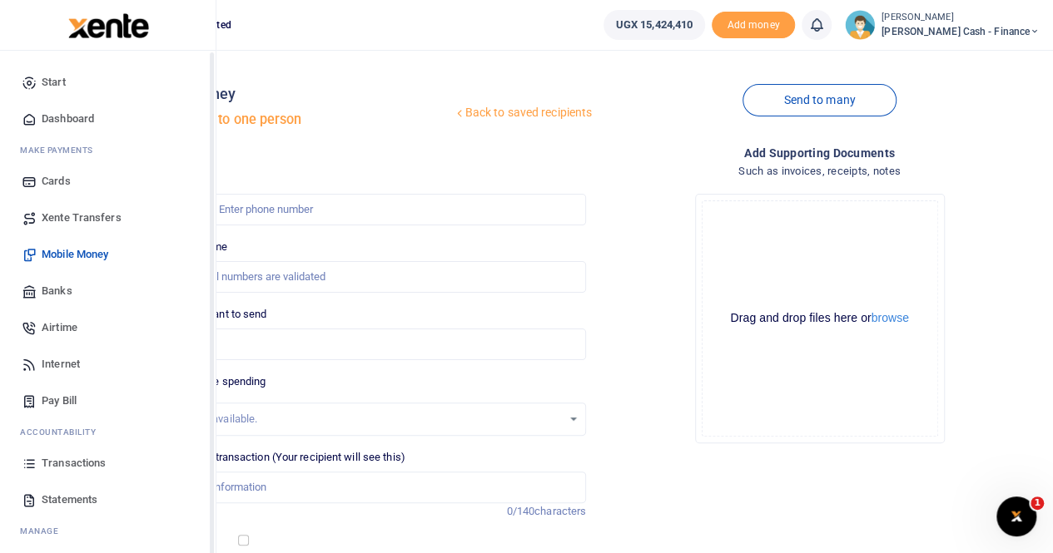
click at [75, 216] on span "Xente Transfers" at bounding box center [82, 218] width 80 height 17
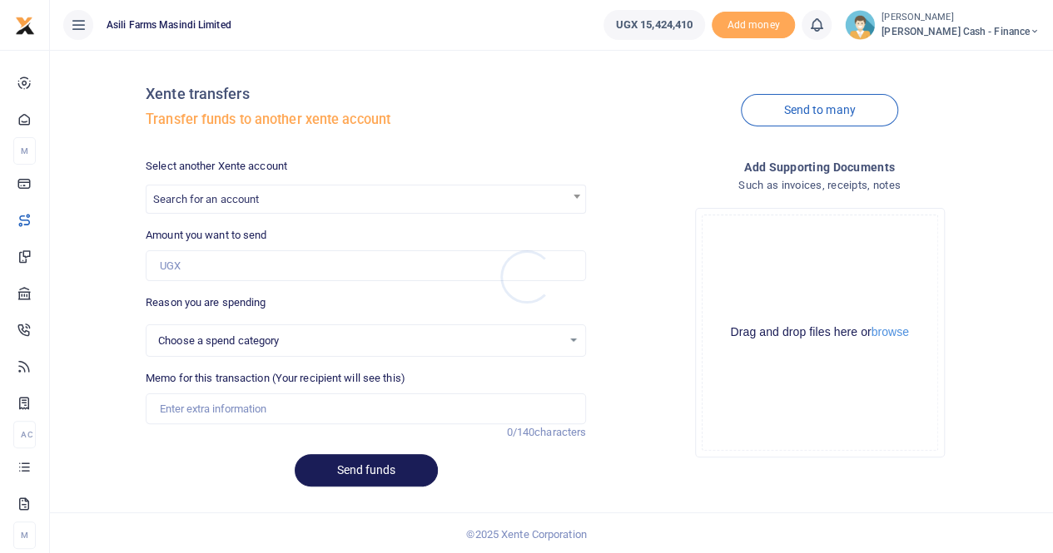
select select
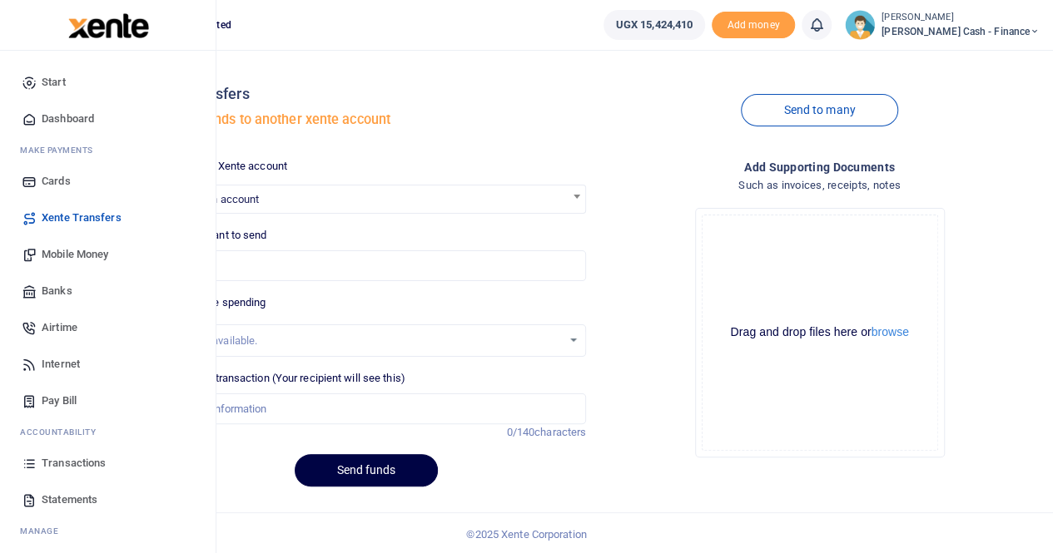
drag, startPoint x: 77, startPoint y: 217, endPoint x: 139, endPoint y: 196, distance: 65.8
click at [77, 216] on span "Xente Transfers" at bounding box center [82, 218] width 80 height 17
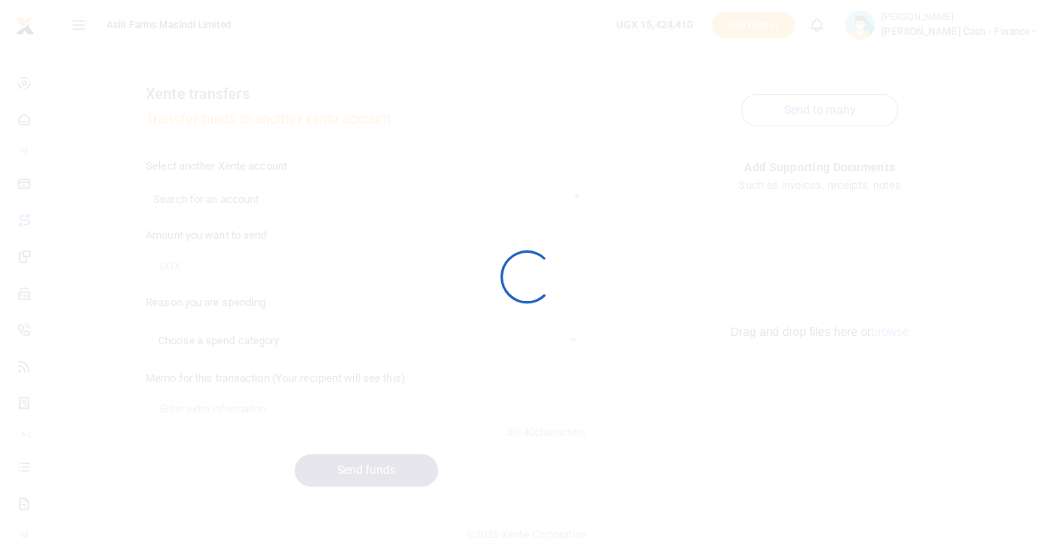
select select
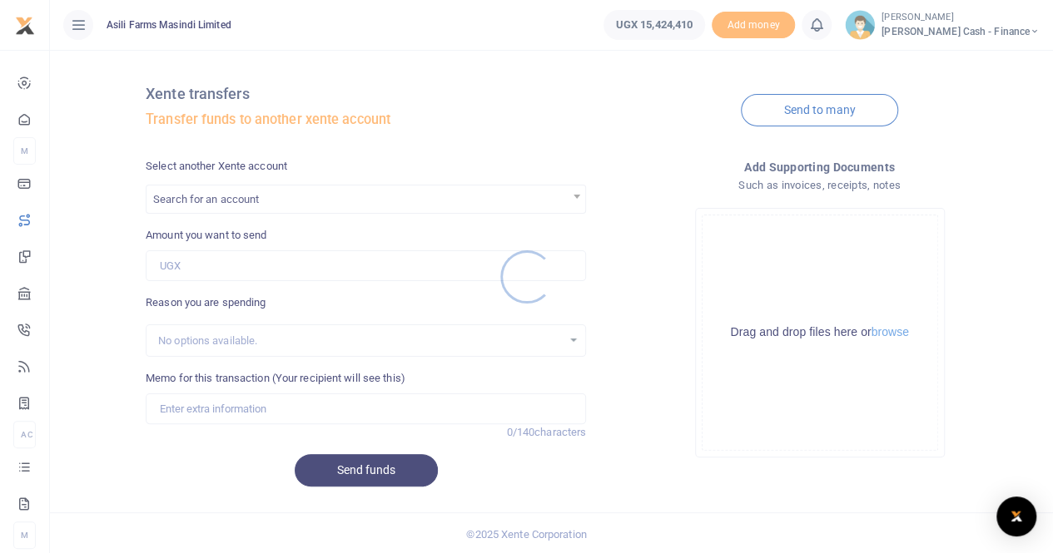
click at [217, 201] on div at bounding box center [526, 276] width 1053 height 553
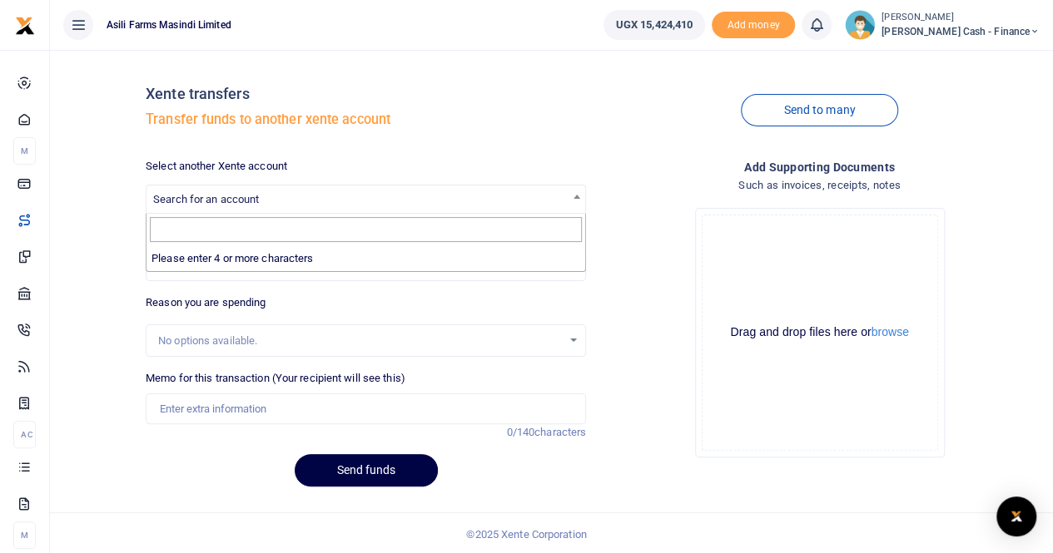
click at [178, 194] on span "Search for an account" at bounding box center [206, 199] width 106 height 12
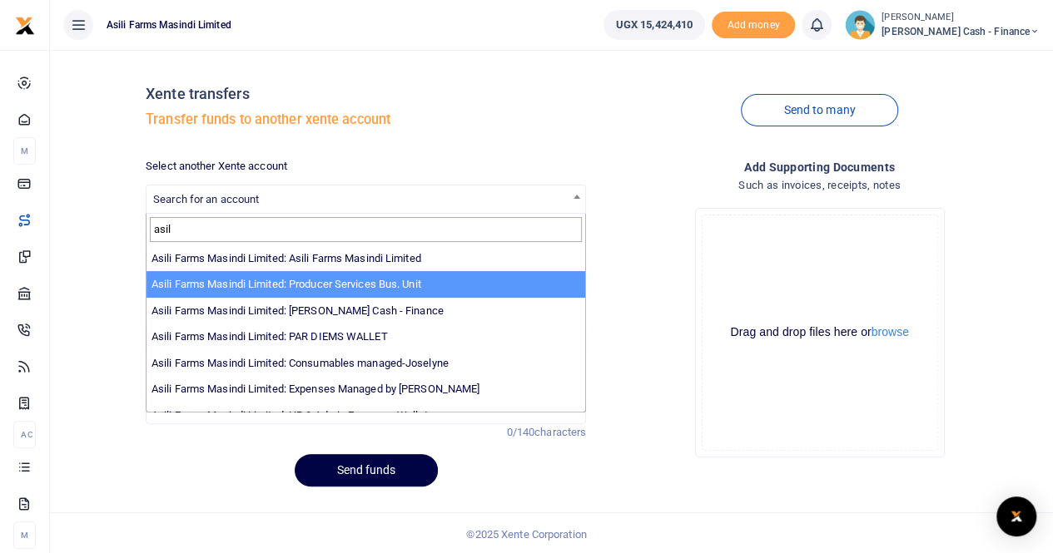
type input "asil"
select select "3365"
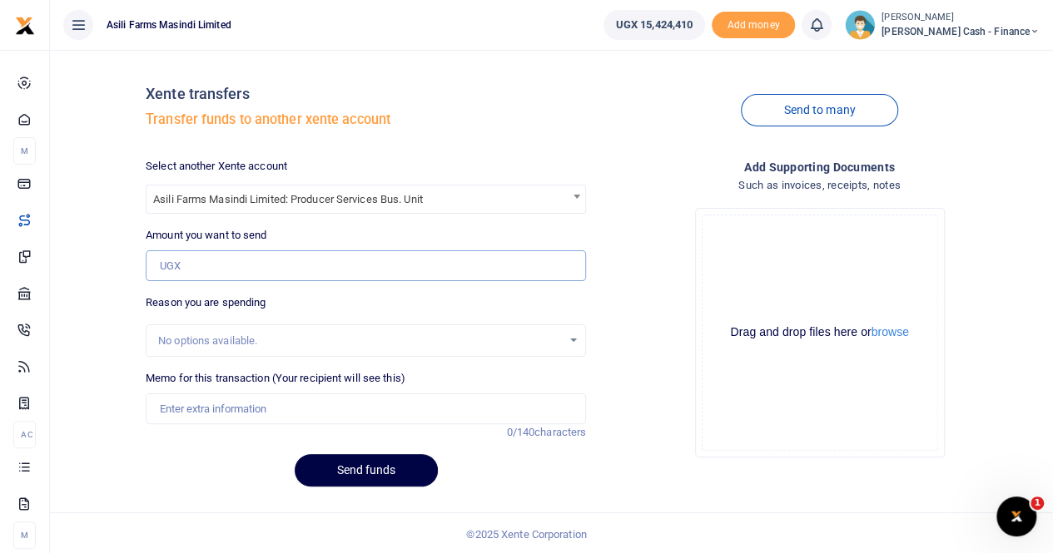
click at [180, 259] on input "Amount you want to send" at bounding box center [366, 266] width 440 height 32
paste input "2,824,000"
type input "2,824,000"
click at [194, 410] on input "Memo for this transaction (Your recipient will see this)" at bounding box center [366, 410] width 440 height 32
paste input "FTA monthly field facilitation for October"
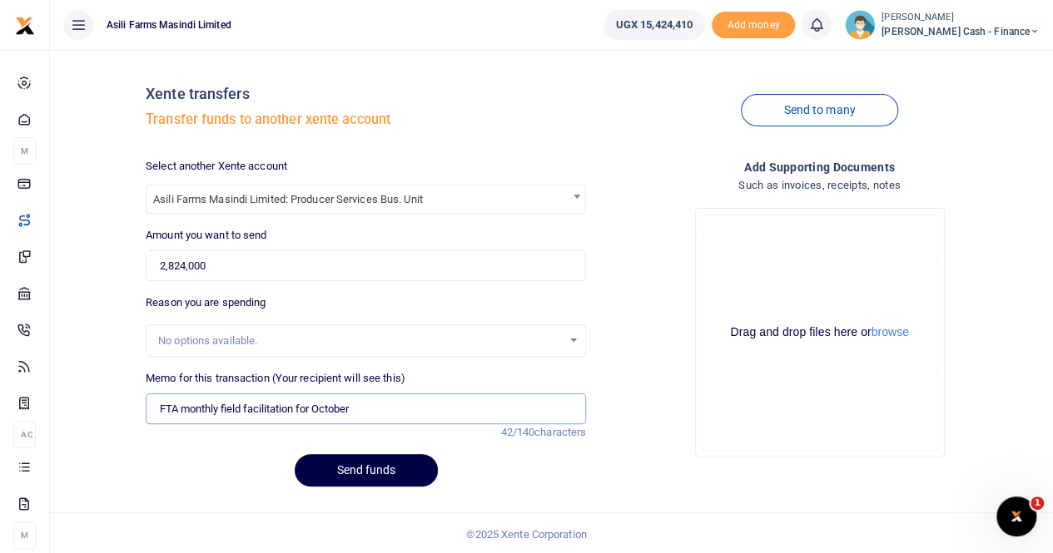
click at [161, 408] on input "FTA monthly field facilitation for October" at bounding box center [366, 410] width 440 height 32
type input "Transfer PSBU for FTA monthly field facilitation for October"
click at [888, 334] on button "browse" at bounding box center [889, 332] width 37 height 12
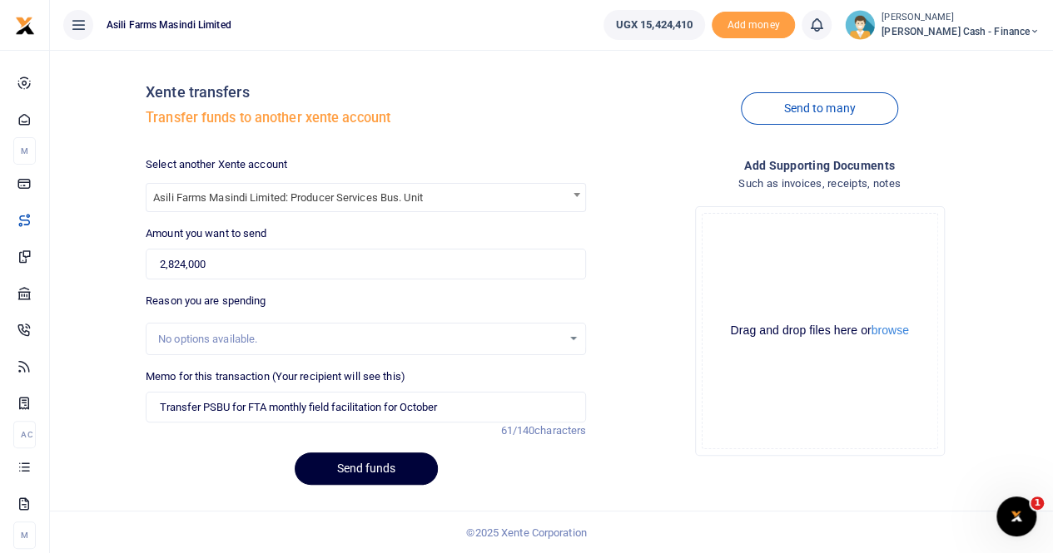
click at [358, 472] on button "Send funds" at bounding box center [366, 469] width 143 height 32
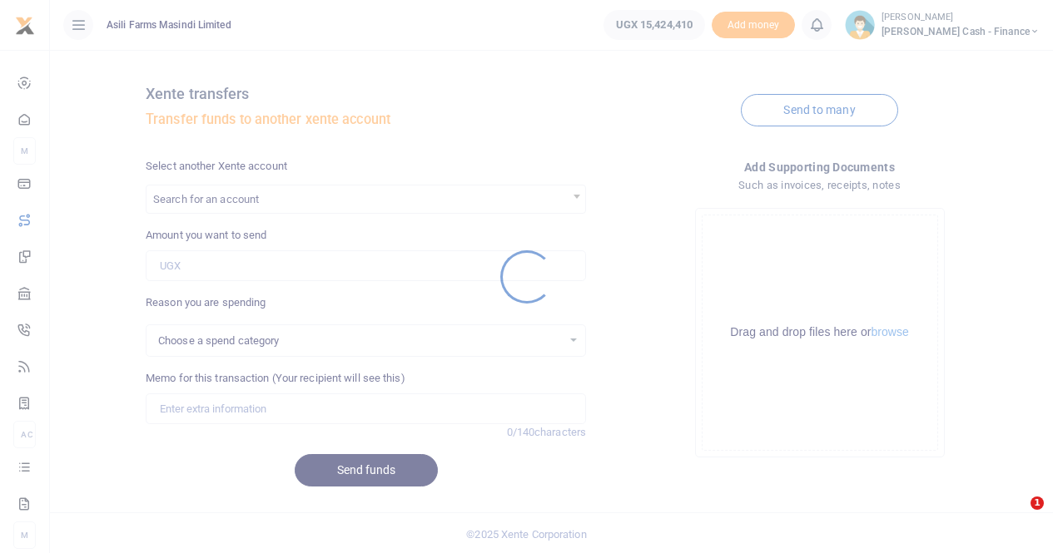
select select
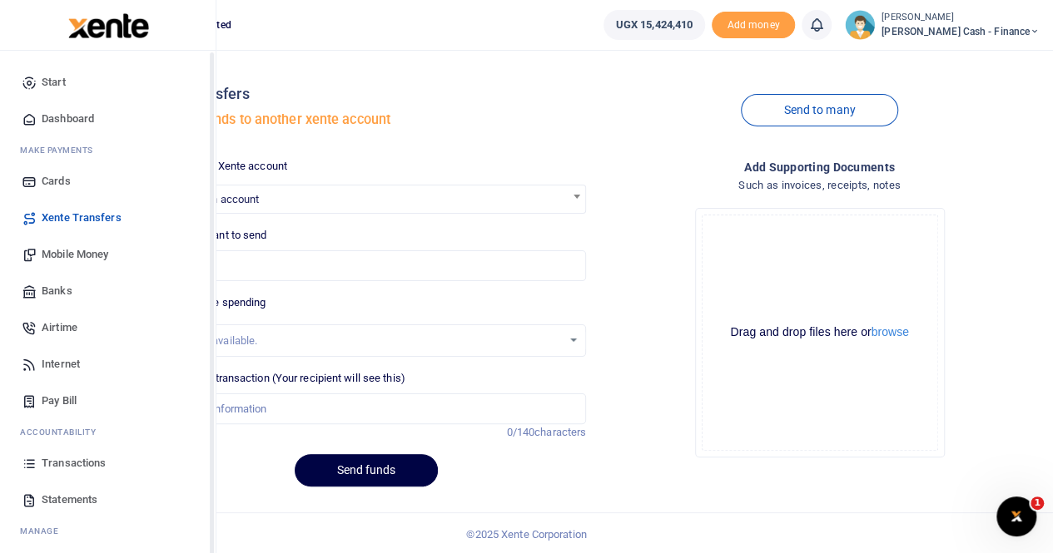
click at [82, 453] on link "Transactions" at bounding box center [107, 463] width 189 height 37
